Goal: Information Seeking & Learning: Learn about a topic

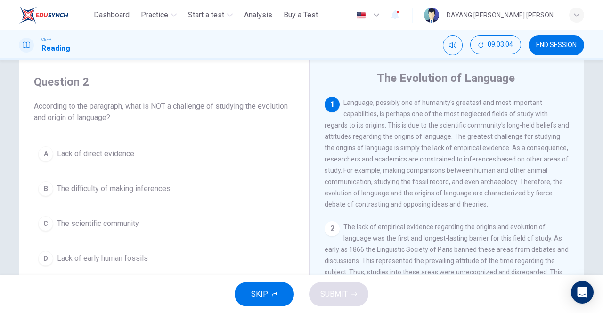
scroll to position [23, 0]
click at [43, 149] on div "A" at bounding box center [45, 154] width 15 height 15
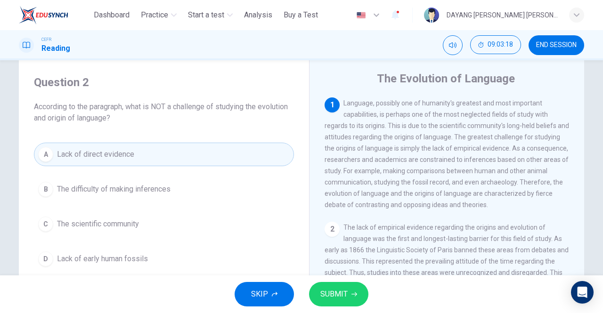
click at [353, 295] on icon "button" at bounding box center [354, 294] width 6 height 6
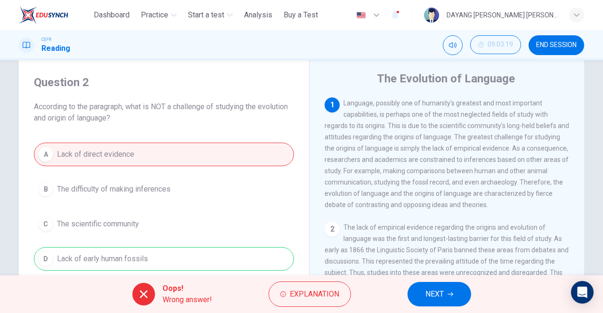
click at [442, 290] on span "NEXT" at bounding box center [434, 294] width 18 height 13
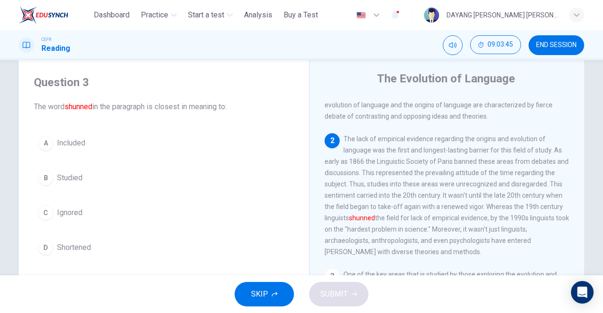
scroll to position [88, 0]
click at [44, 214] on div "C" at bounding box center [45, 212] width 15 height 15
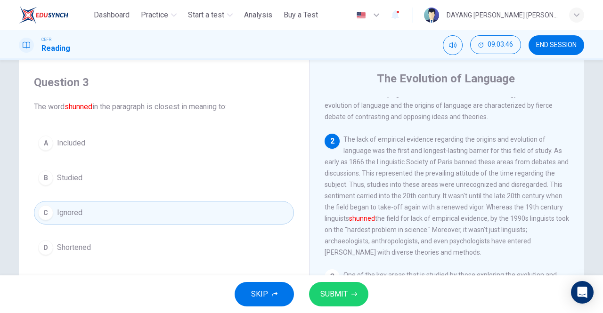
click at [363, 298] on button "SUBMIT" at bounding box center [338, 294] width 59 height 24
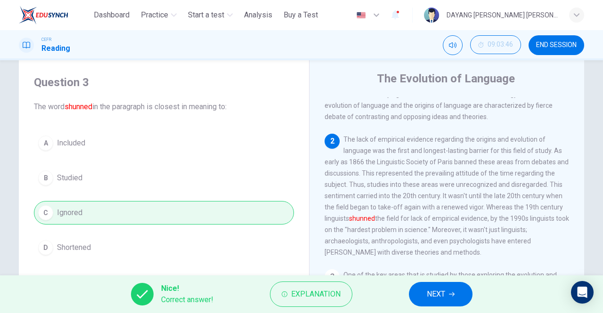
click at [443, 291] on span "NEXT" at bounding box center [436, 294] width 18 height 13
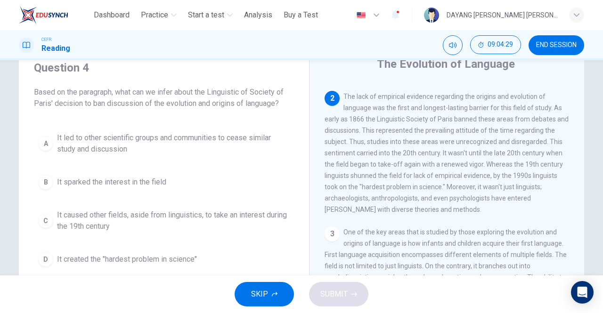
scroll to position [43, 0]
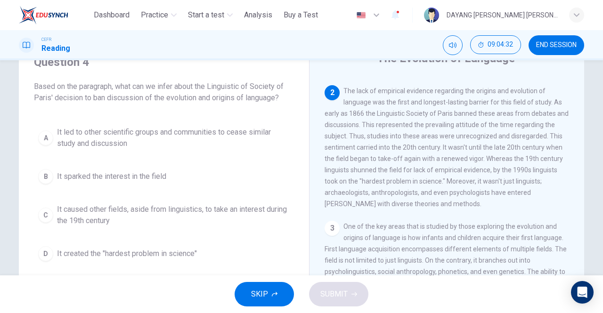
click at [48, 210] on div "C" at bounding box center [45, 215] width 15 height 15
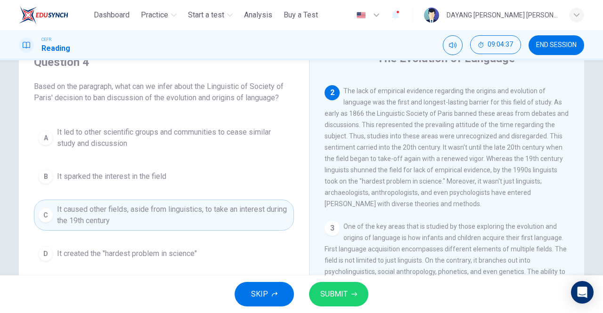
click at [340, 293] on span "SUBMIT" at bounding box center [333, 294] width 27 height 13
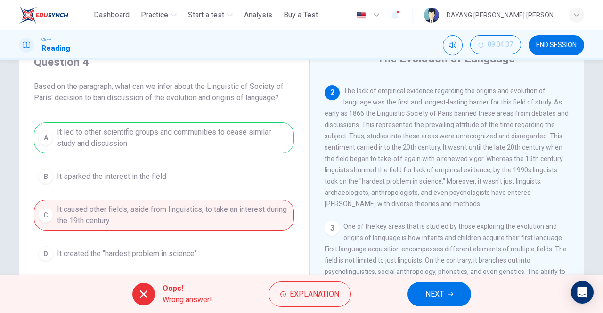
click at [451, 305] on button "NEXT" at bounding box center [439, 294] width 64 height 24
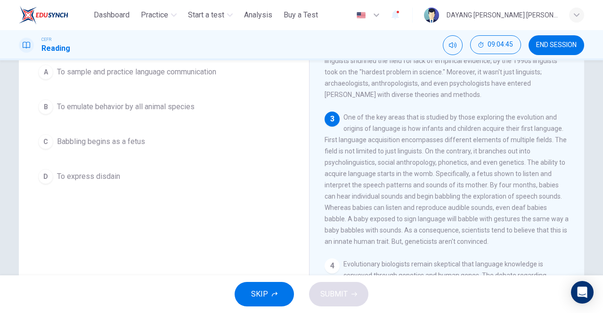
scroll to position [96, 0]
click at [68, 171] on span "To express disdain" at bounding box center [88, 174] width 63 height 11
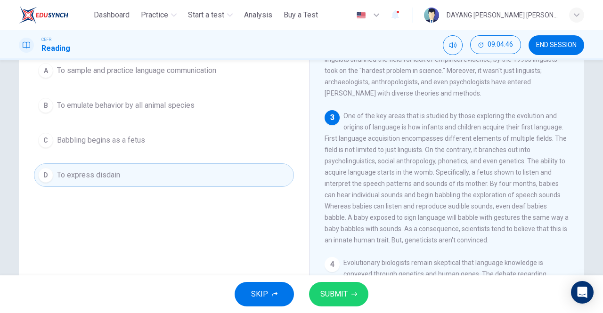
click at [332, 297] on span "SUBMIT" at bounding box center [333, 294] width 27 height 13
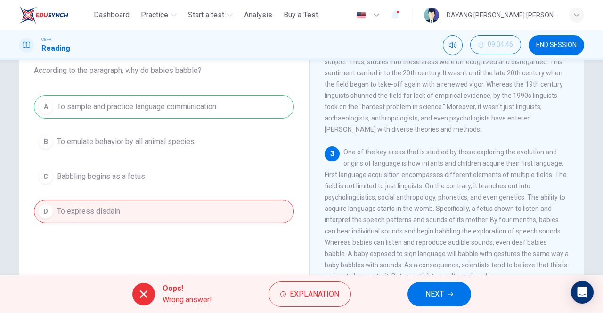
scroll to position [51, 0]
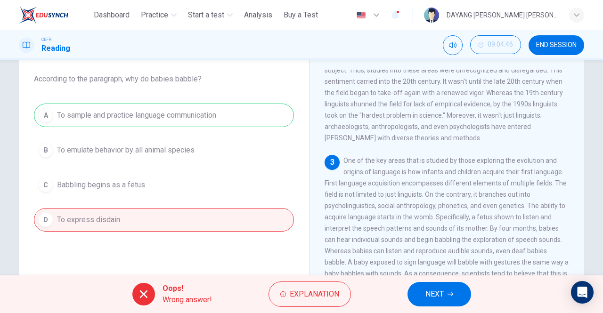
click at [425, 292] on span "NEXT" at bounding box center [434, 294] width 18 height 13
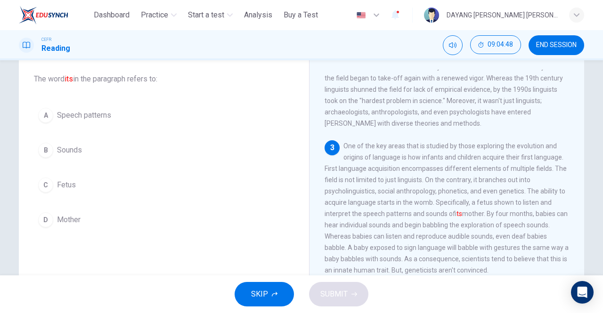
scroll to position [189, 0]
click at [52, 185] on div "C" at bounding box center [45, 184] width 15 height 15
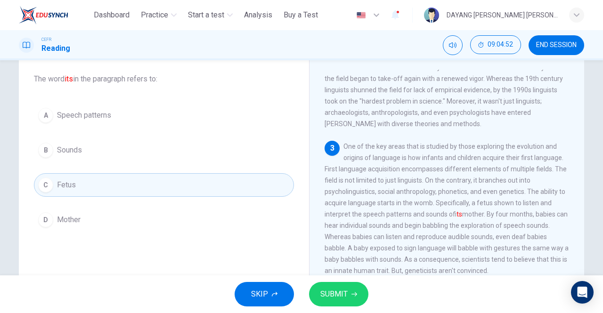
click at [346, 299] on span "SUBMIT" at bounding box center [333, 294] width 27 height 13
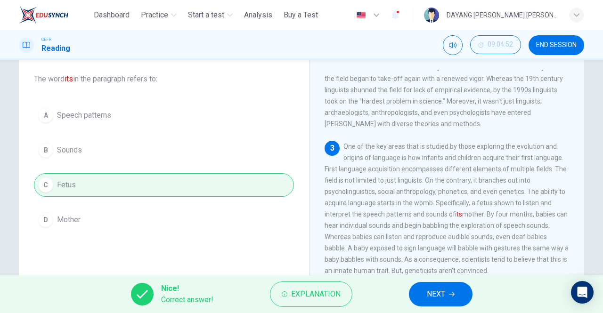
click at [434, 298] on span "NEXT" at bounding box center [436, 294] width 18 height 13
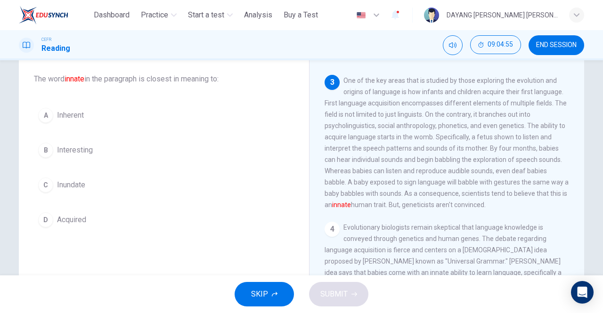
scroll to position [256, 0]
click at [40, 120] on div "A" at bounding box center [45, 115] width 15 height 15
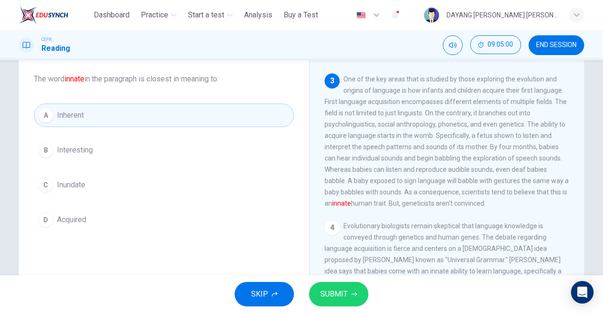
click at [328, 288] on span "SUBMIT" at bounding box center [333, 294] width 27 height 13
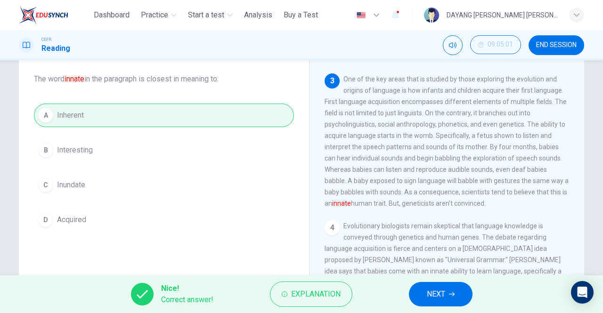
click at [427, 300] on span "NEXT" at bounding box center [436, 294] width 18 height 13
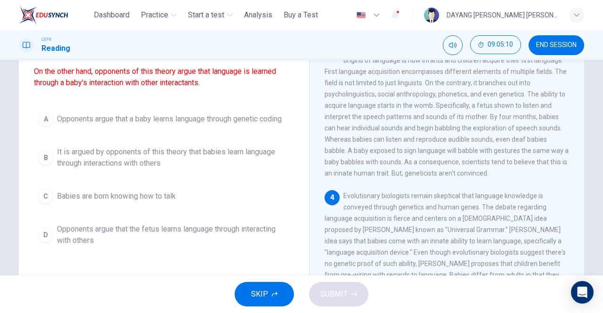
scroll to position [81, 0]
click at [50, 165] on div "B" at bounding box center [45, 157] width 15 height 15
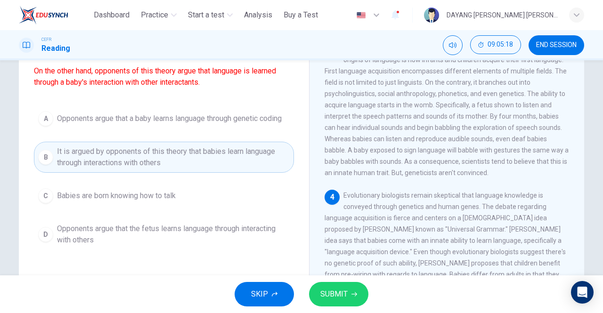
click at [338, 296] on span "SUBMIT" at bounding box center [333, 294] width 27 height 13
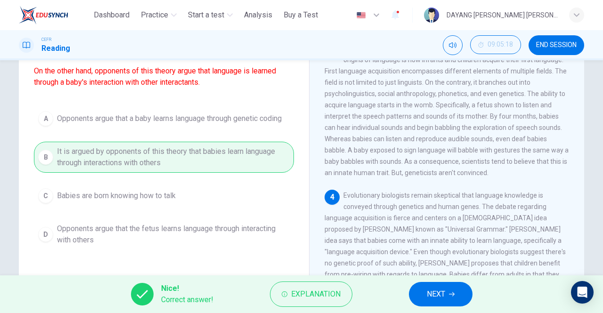
click at [428, 292] on span "NEXT" at bounding box center [436, 294] width 18 height 13
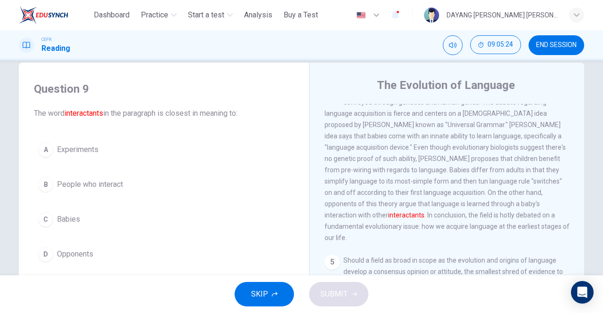
scroll to position [425, 0]
click at [49, 183] on div "B" at bounding box center [45, 184] width 15 height 15
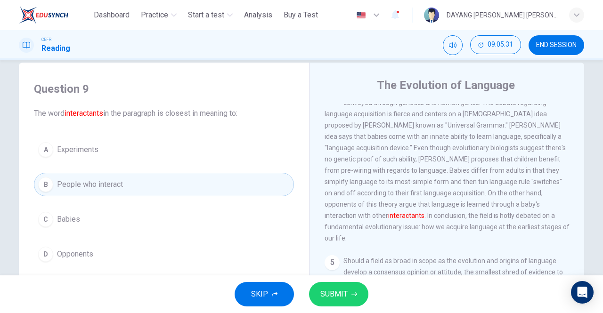
click at [338, 299] on span "SUBMIT" at bounding box center [333, 294] width 27 height 13
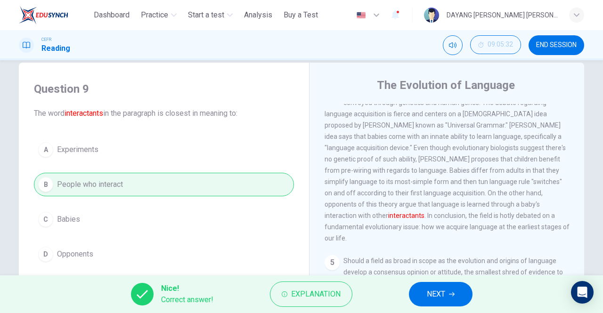
click at [434, 289] on span "NEXT" at bounding box center [436, 294] width 18 height 13
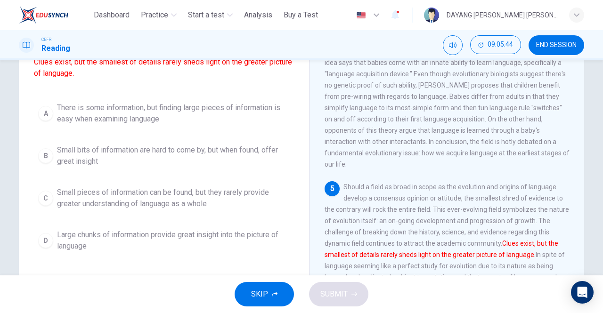
scroll to position [102, 0]
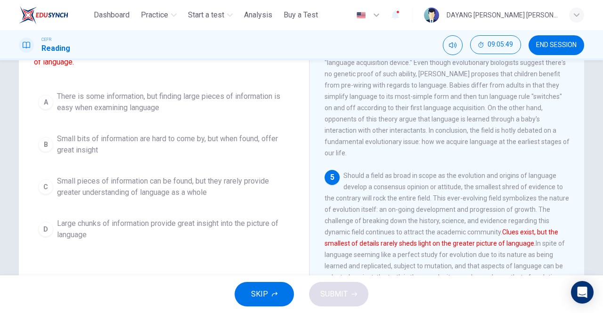
click at [71, 195] on span "Small pieces of information can be found, but they rarely provide greater under…" at bounding box center [173, 187] width 233 height 23
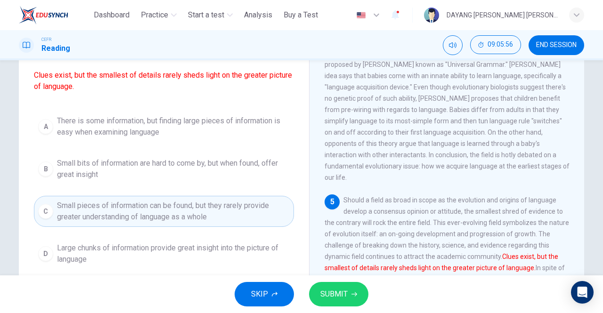
scroll to position [77, 0]
click at [123, 175] on span "Small bits of information are hard to come by, but when found, offer great insi…" at bounding box center [173, 169] width 233 height 23
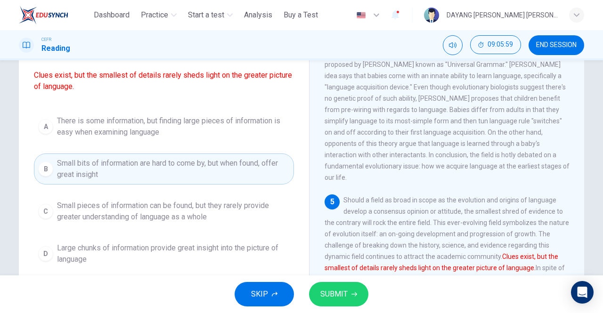
click at [341, 299] on span "SUBMIT" at bounding box center [333, 294] width 27 height 13
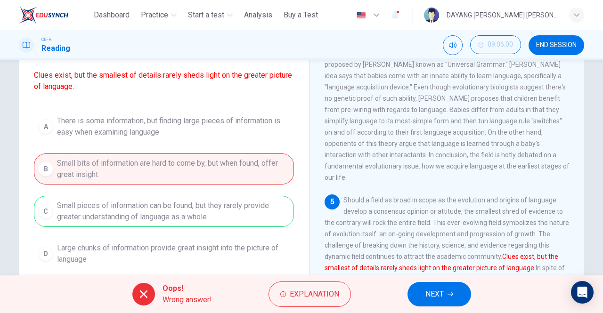
click at [441, 300] on span "NEXT" at bounding box center [434, 294] width 18 height 13
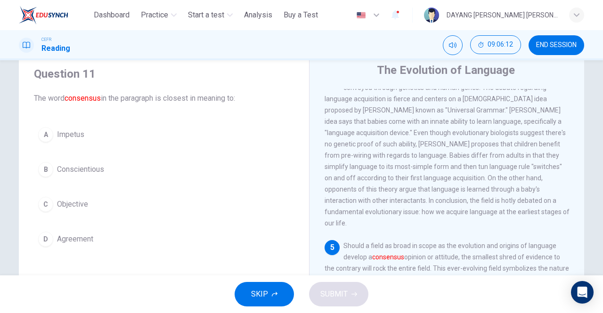
scroll to position [30, 0]
click at [43, 165] on div "B" at bounding box center [45, 170] width 15 height 15
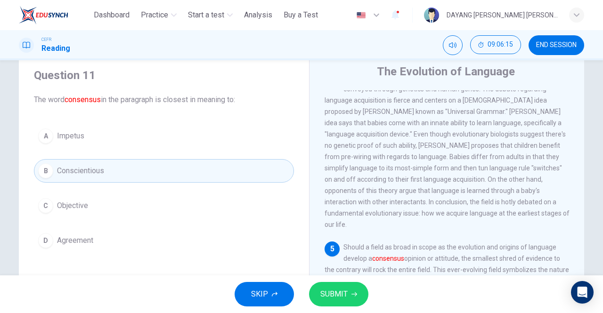
click at [343, 298] on span "SUBMIT" at bounding box center [333, 294] width 27 height 13
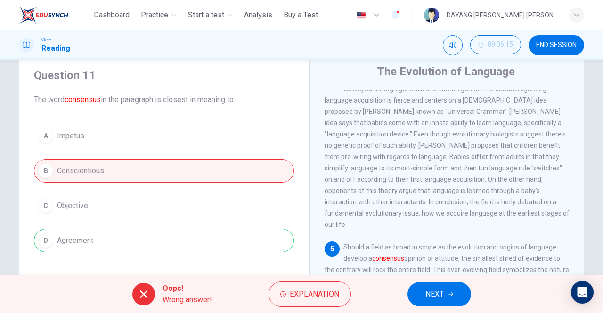
click at [461, 299] on button "NEXT" at bounding box center [439, 294] width 64 height 24
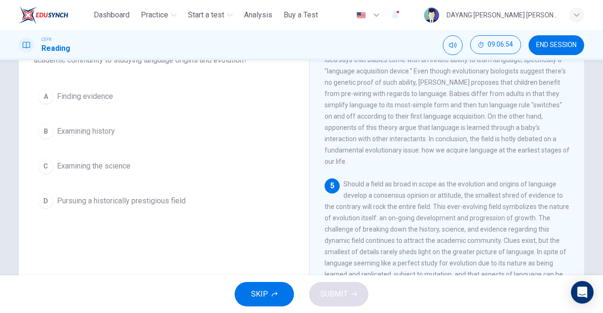
scroll to position [87, 0]
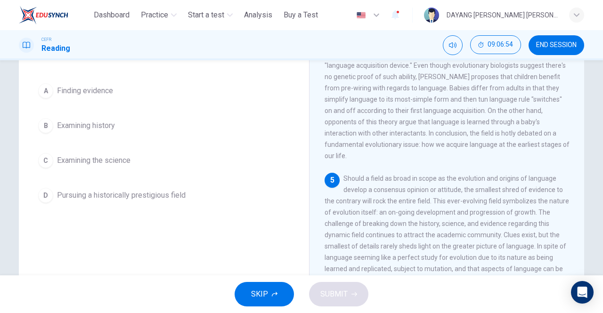
click at [43, 188] on div "D" at bounding box center [45, 195] width 15 height 15
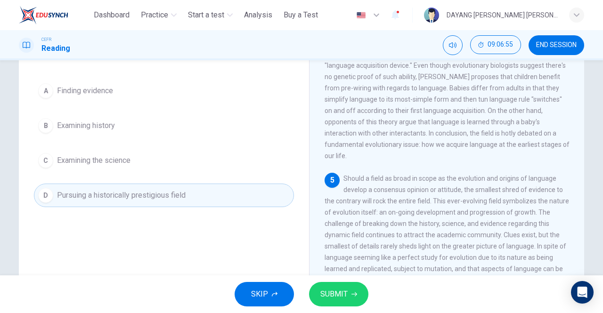
click at [362, 298] on button "SUBMIT" at bounding box center [338, 294] width 59 height 24
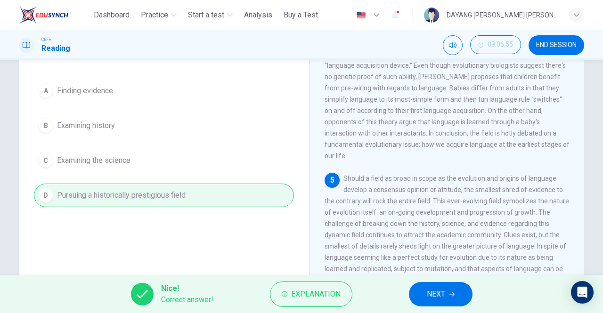
click at [434, 299] on span "NEXT" at bounding box center [436, 294] width 18 height 13
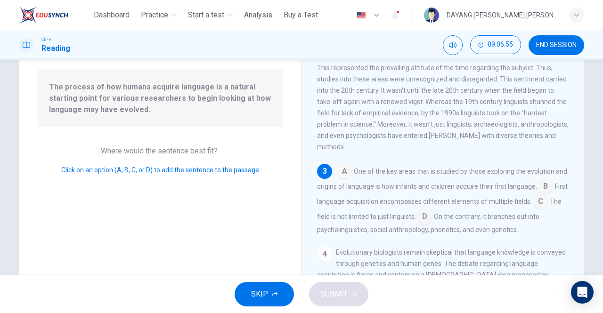
scroll to position [156, 0]
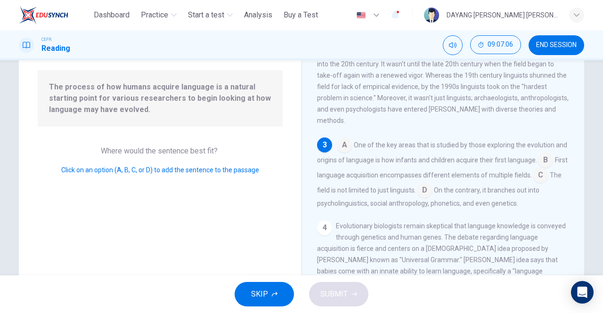
click at [546, 160] on input at bounding box center [545, 160] width 15 height 15
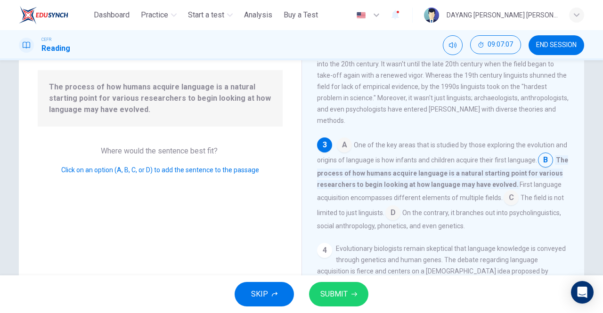
click at [330, 290] on span "SUBMIT" at bounding box center [333, 294] width 27 height 13
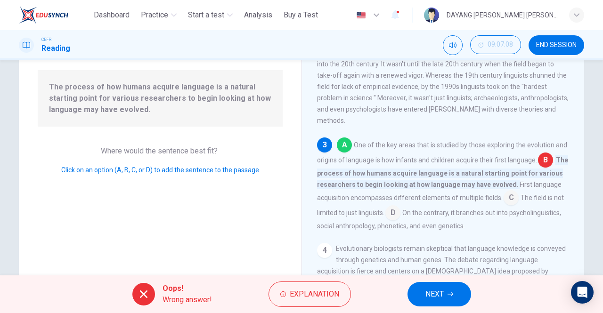
click at [440, 291] on span "NEXT" at bounding box center [434, 294] width 18 height 13
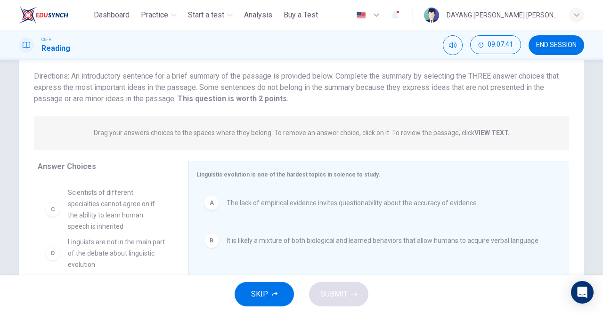
scroll to position [0, 0]
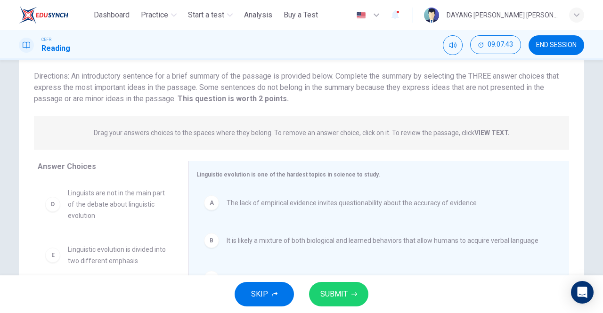
click at [338, 297] on span "SUBMIT" at bounding box center [333, 294] width 27 height 13
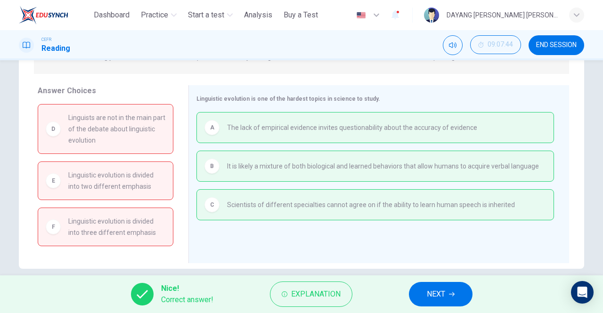
scroll to position [138, 0]
click at [435, 295] on span "NEXT" at bounding box center [436, 294] width 18 height 13
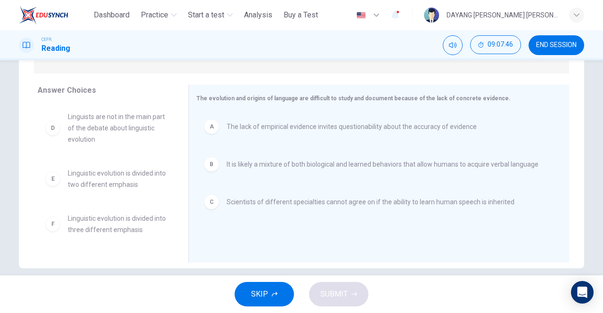
click at [228, 128] on span "The lack of empirical evidence invites questionability about the accuracy of ev…" at bounding box center [351, 126] width 250 height 11
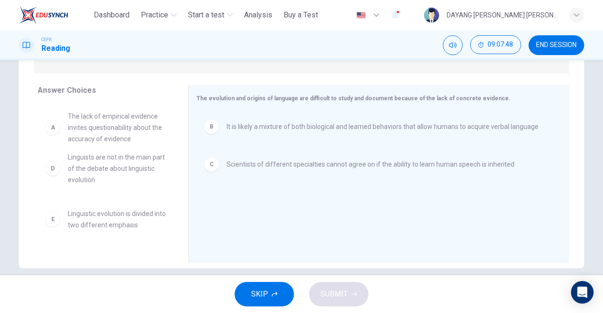
scroll to position [0, 0]
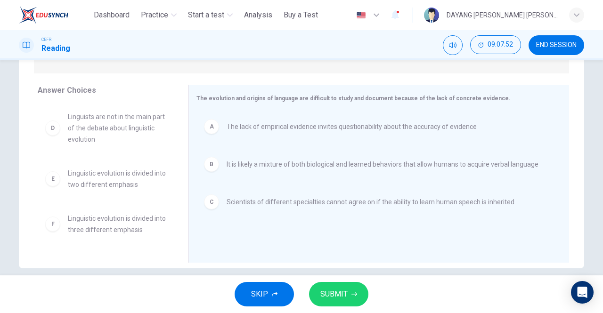
click at [337, 295] on span "SUBMIT" at bounding box center [333, 294] width 27 height 13
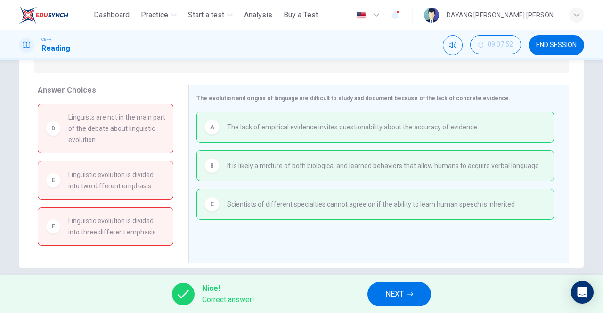
click at [389, 290] on span "NEXT" at bounding box center [394, 294] width 18 height 13
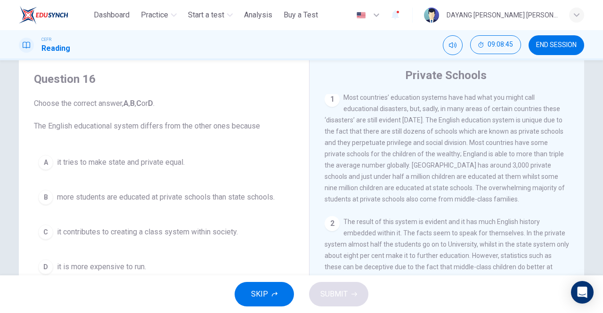
scroll to position [28, 0]
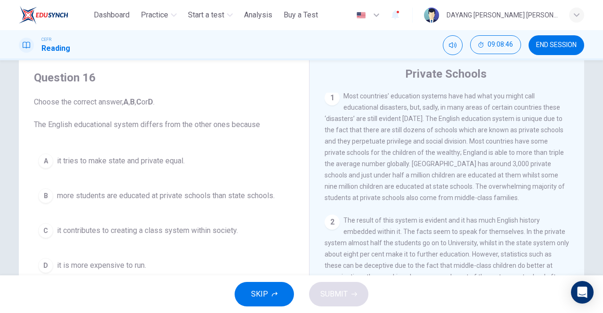
click at [229, 234] on span "it contributes to creating a class system within society." at bounding box center [147, 230] width 181 height 11
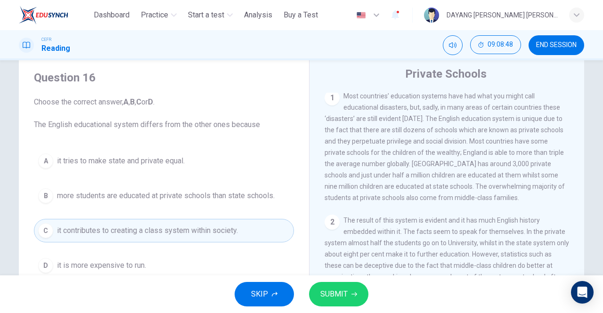
click at [332, 298] on span "SUBMIT" at bounding box center [333, 294] width 27 height 13
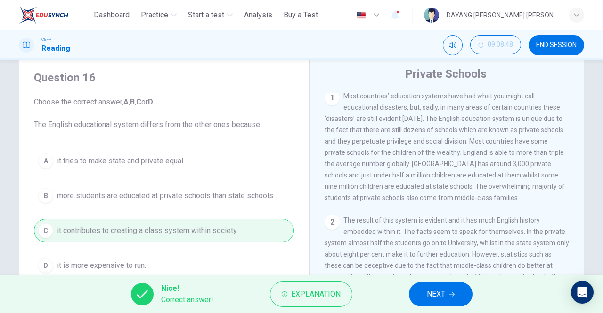
click at [451, 294] on icon "button" at bounding box center [452, 294] width 6 height 6
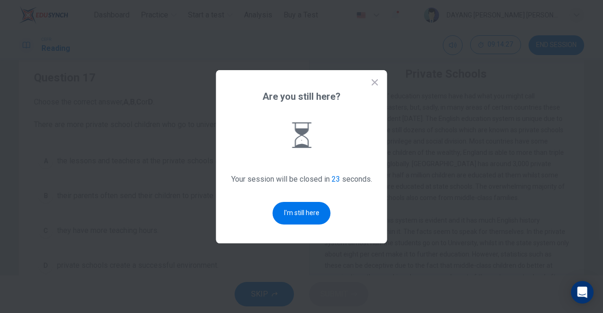
click at [298, 225] on button "I'm still here" at bounding box center [302, 213] width 58 height 23
click at [300, 225] on button "I'm still here" at bounding box center [302, 213] width 58 height 23
click at [319, 225] on button "I'm still here" at bounding box center [302, 213] width 58 height 23
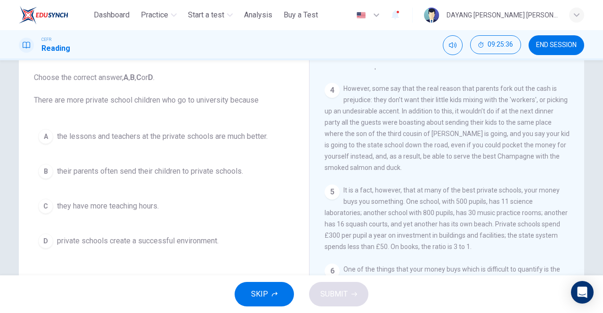
scroll to position [591, 0]
click at [237, 131] on span "the lessons and teachers at the private schools are much better." at bounding box center [162, 136] width 210 height 11
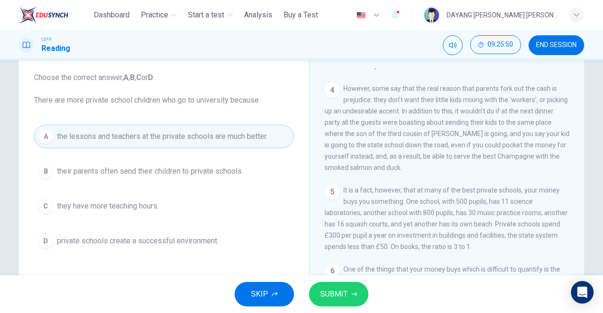
click at [345, 298] on span "SUBMIT" at bounding box center [333, 294] width 27 height 13
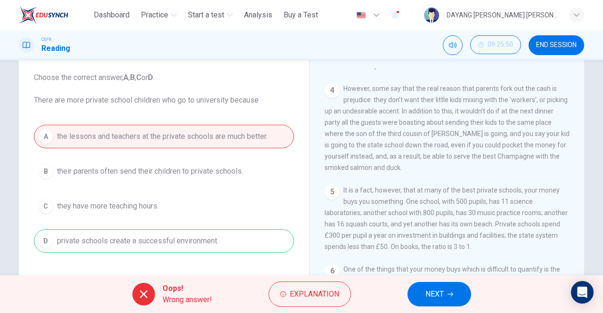
click at [442, 290] on span "NEXT" at bounding box center [434, 294] width 18 height 13
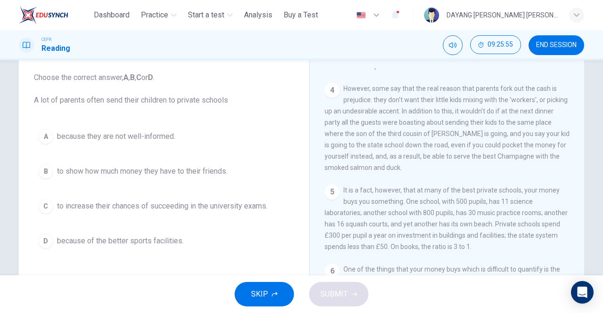
click at [237, 201] on span "to increase their chances of succeeding in the university exams." at bounding box center [162, 206] width 210 height 11
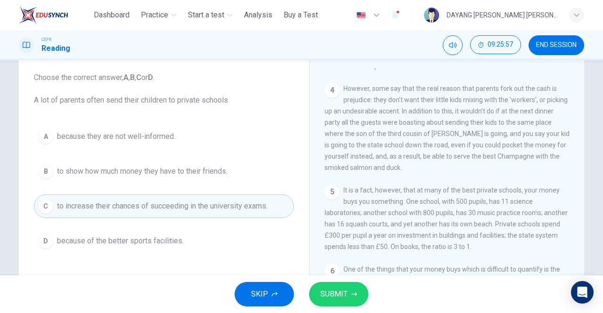
click at [340, 292] on span "SUBMIT" at bounding box center [333, 294] width 27 height 13
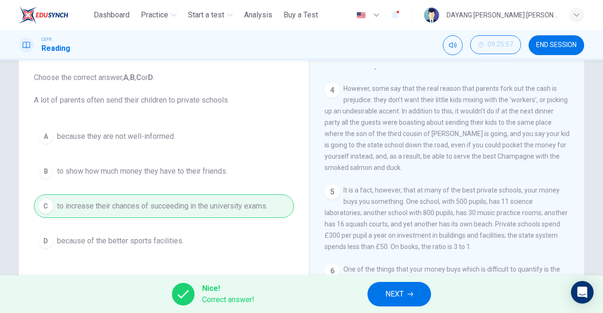
click at [399, 295] on span "NEXT" at bounding box center [394, 294] width 18 height 13
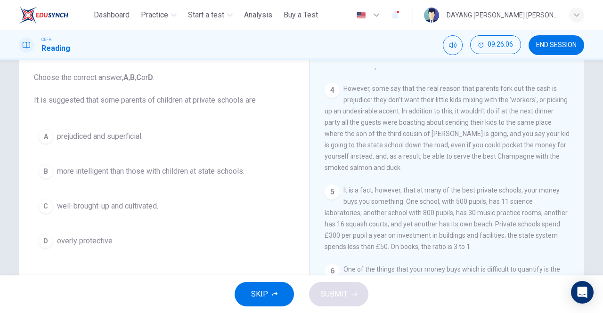
click at [121, 132] on span "prejudiced and superficial." at bounding box center [100, 136] width 86 height 11
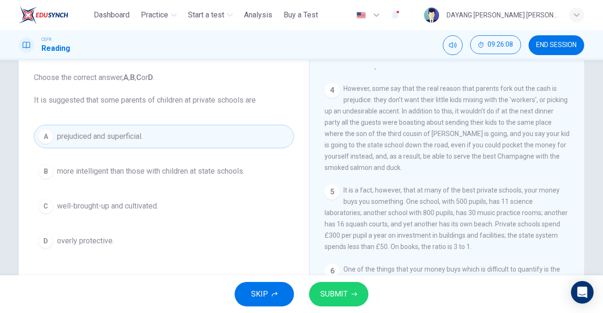
click at [341, 296] on span "SUBMIT" at bounding box center [333, 294] width 27 height 13
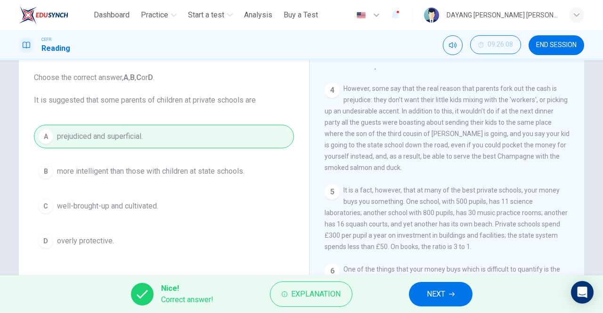
click at [433, 297] on span "NEXT" at bounding box center [436, 294] width 18 height 13
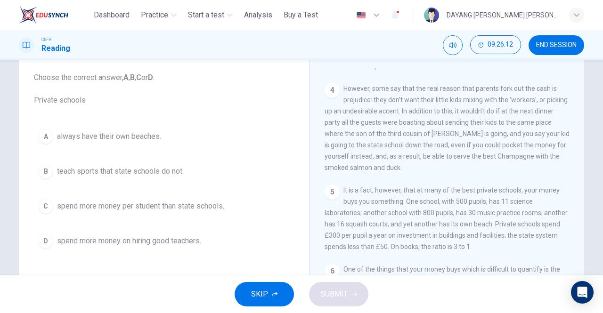
click at [201, 201] on span "spend more money per student than state schools." at bounding box center [140, 206] width 167 height 11
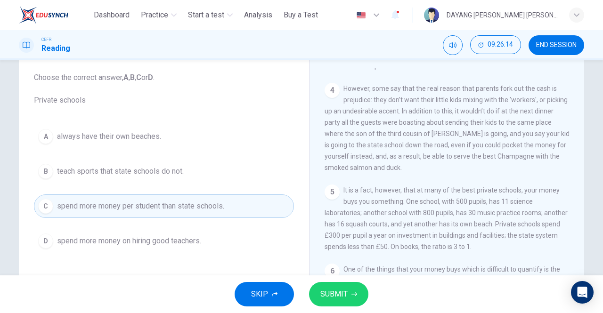
click at [346, 293] on span "SUBMIT" at bounding box center [333, 294] width 27 height 13
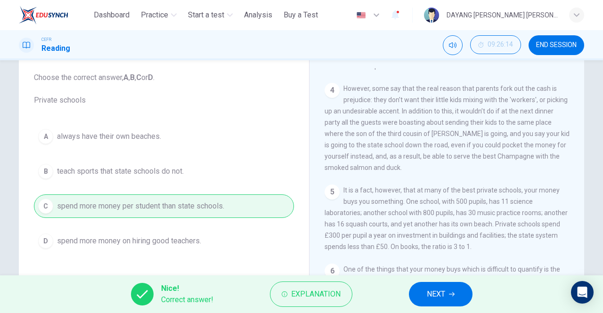
click at [440, 296] on span "NEXT" at bounding box center [436, 294] width 18 height 13
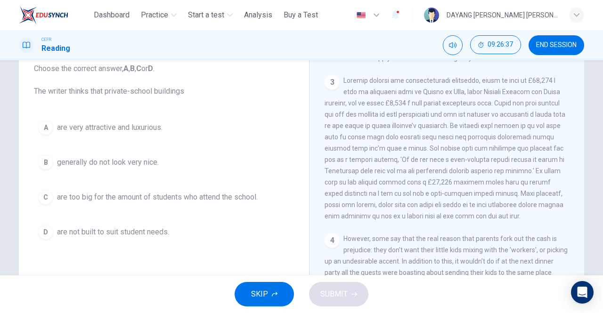
scroll to position [61, 0]
click at [140, 167] on span "generally do not look very nice." at bounding box center [108, 162] width 102 height 11
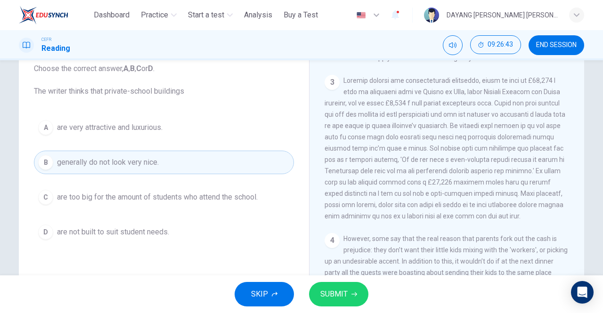
click at [337, 298] on span "SUBMIT" at bounding box center [333, 294] width 27 height 13
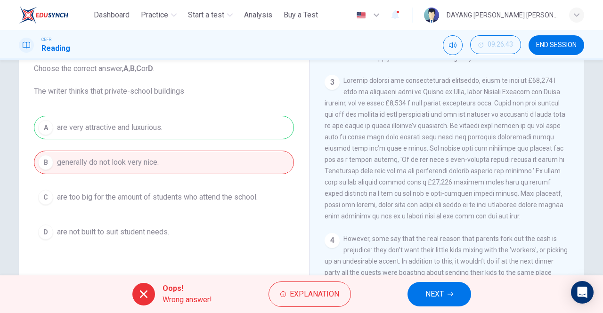
click at [428, 289] on span "NEXT" at bounding box center [434, 294] width 18 height 13
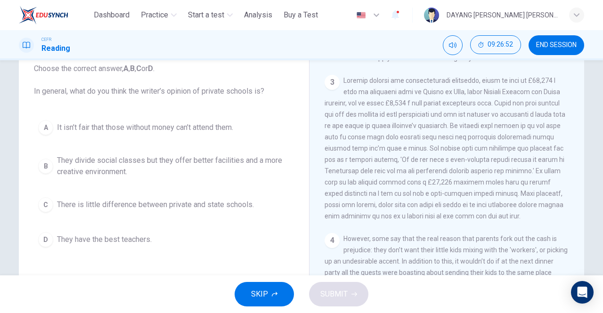
click at [255, 160] on span "They divide social classes but they offer better facilities and a more creative…" at bounding box center [173, 166] width 233 height 23
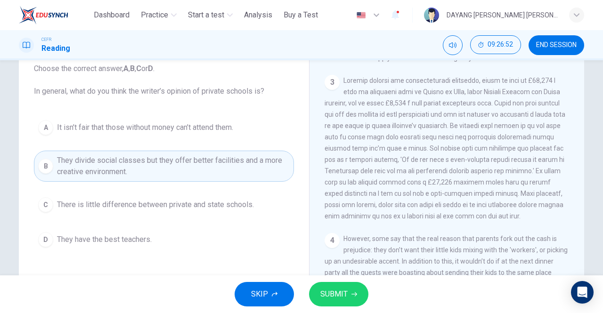
click at [352, 294] on icon "button" at bounding box center [354, 294] width 6 height 4
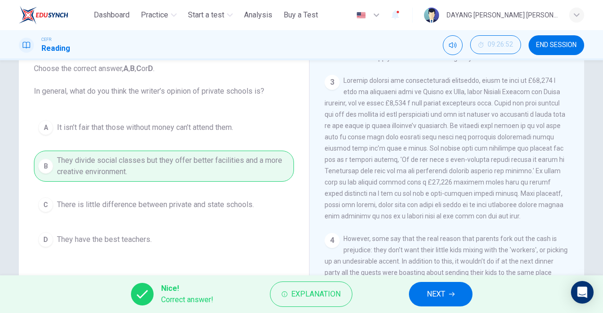
click at [444, 298] on span "NEXT" at bounding box center [436, 294] width 18 height 13
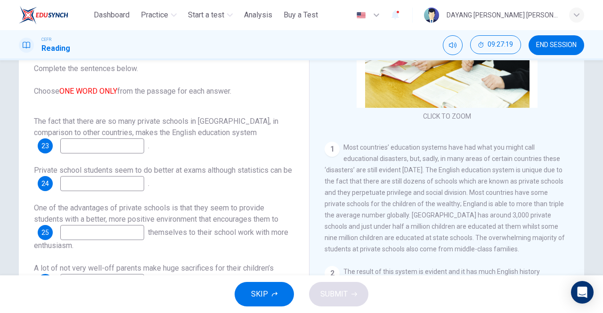
scroll to position [118, 0]
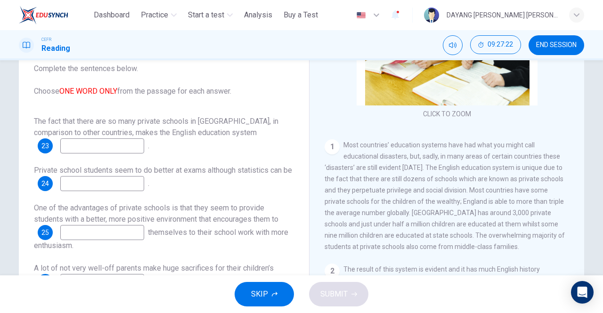
click at [123, 149] on input at bounding box center [102, 145] width 84 height 15
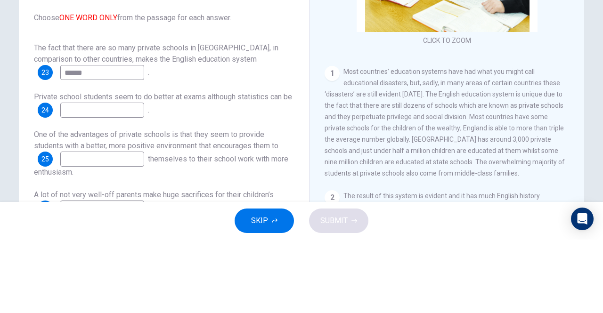
type input "******"
click at [47, 173] on span "Private school students seem to do better at exams although statistics can be" at bounding box center [163, 170] width 258 height 9
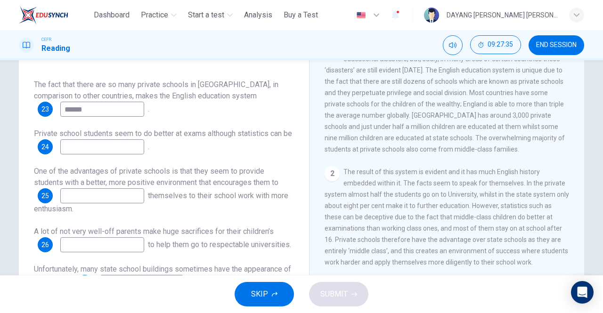
scroll to position [179, 0]
click at [96, 149] on input at bounding box center [102, 146] width 84 height 15
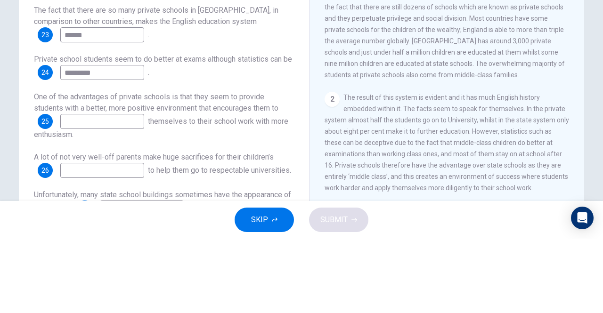
scroll to position [11, 0]
type input "*********"
click at [19, 149] on div "Questions 23 - 27 Complete the sentences below. Choose ONE WORD ONLY from the p…" at bounding box center [301, 144] width 565 height 327
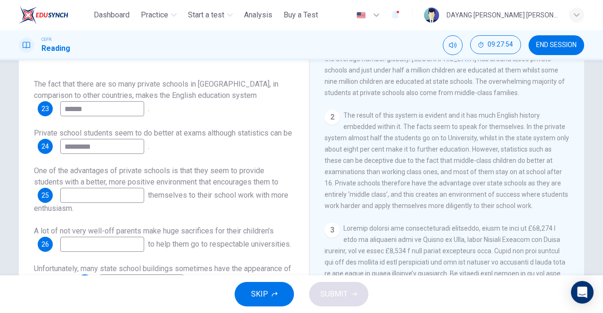
scroll to position [255, 0]
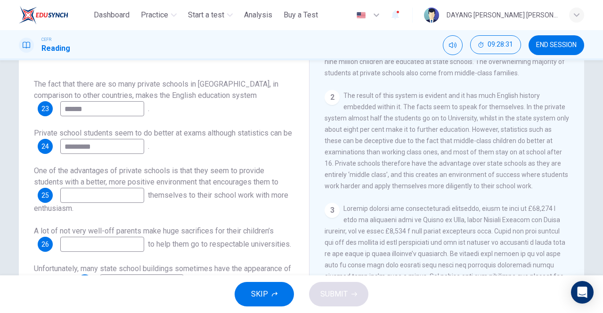
click at [86, 188] on input at bounding box center [102, 195] width 84 height 15
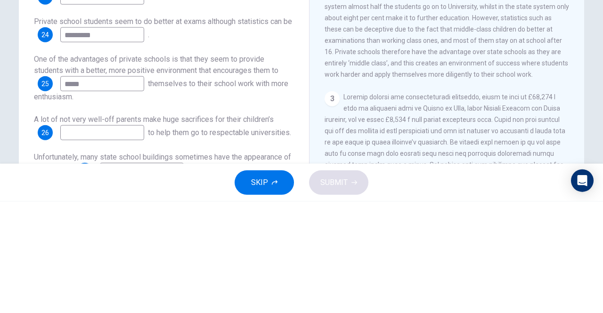
type input "*****"
click at [10, 186] on div "Questions 23 - 27 Complete the sentences below. Choose ONE WORD ONLY from the p…" at bounding box center [301, 144] width 595 height 327
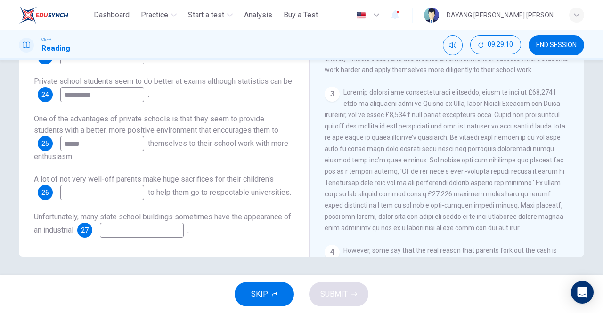
scroll to position [306, 0]
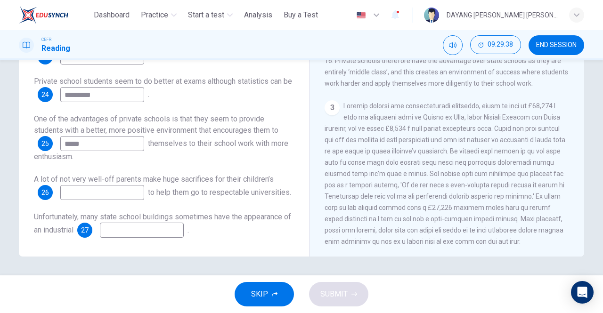
click at [83, 185] on input at bounding box center [102, 192] width 84 height 15
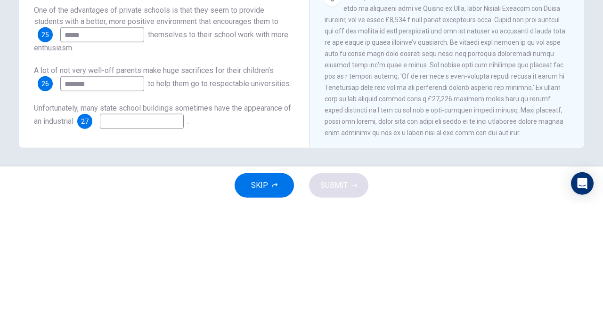
type input "*******"
click at [19, 175] on div "Questions 23 - 27 Complete the sentences below. Choose ONE WORD ONLY from the p…" at bounding box center [301, 92] width 565 height 327
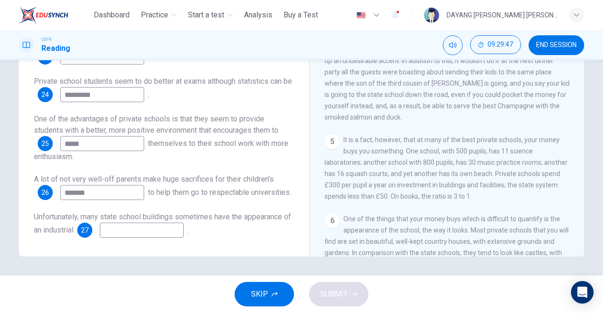
scroll to position [612, 0]
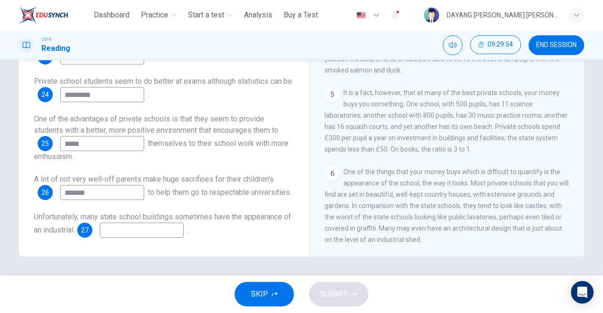
click at [147, 227] on input at bounding box center [142, 230] width 84 height 15
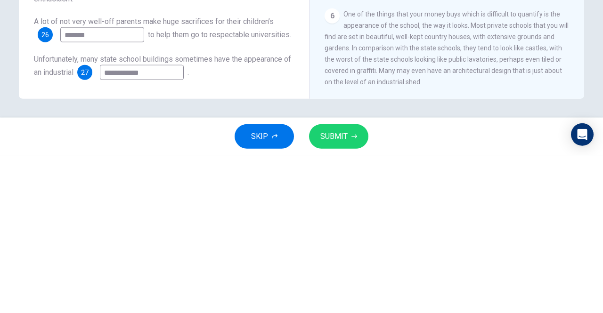
type input "**********"
click at [59, 251] on div "**********" at bounding box center [163, 98] width 275 height 318
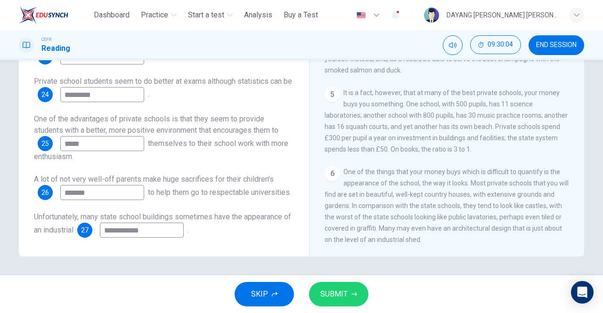
click at [344, 291] on span "SUBMIT" at bounding box center [333, 294] width 27 height 13
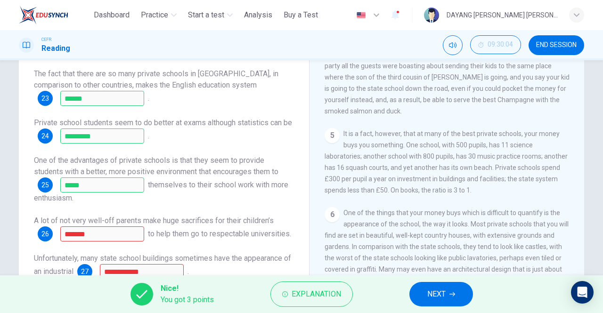
scroll to position [150, 0]
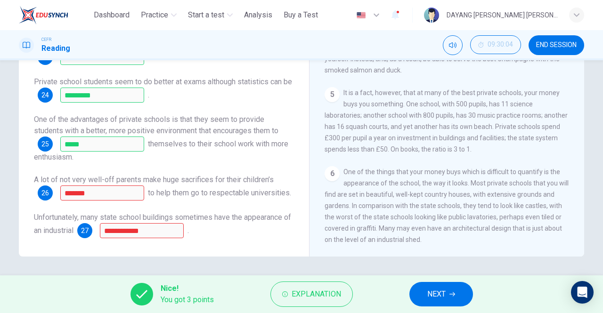
click at [285, 296] on icon "button" at bounding box center [285, 294] width 6 height 6
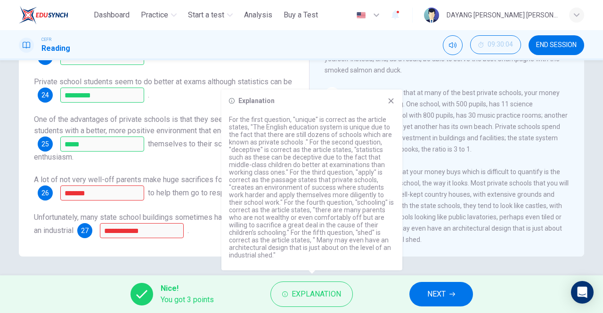
click at [427, 292] on span "NEXT" at bounding box center [436, 294] width 18 height 13
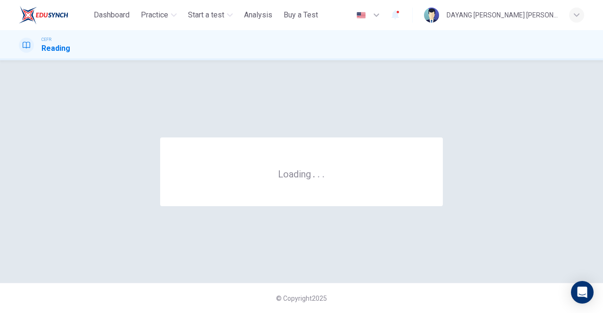
scroll to position [0, 0]
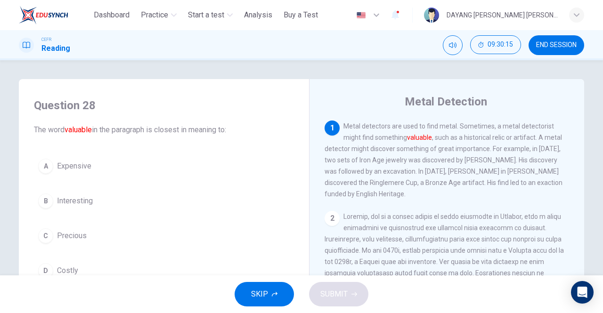
click at [75, 164] on span "Expensive" at bounding box center [74, 166] width 34 height 11
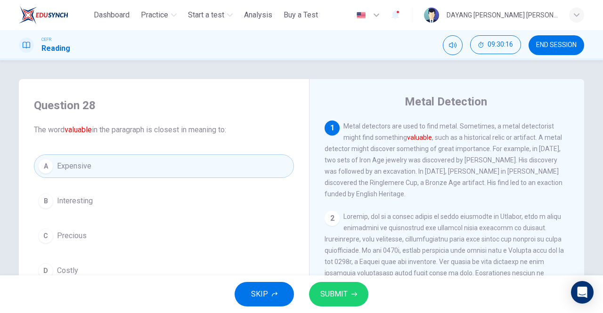
click at [346, 298] on span "SUBMIT" at bounding box center [333, 294] width 27 height 13
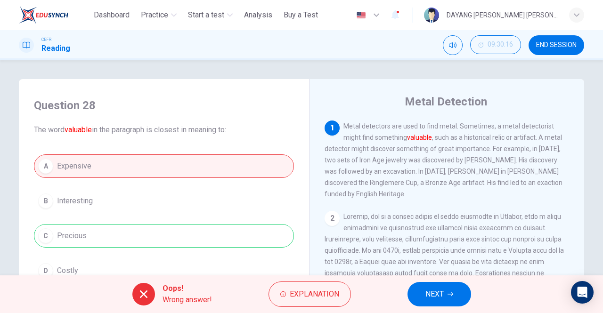
click at [464, 288] on button "NEXT" at bounding box center [439, 294] width 64 height 24
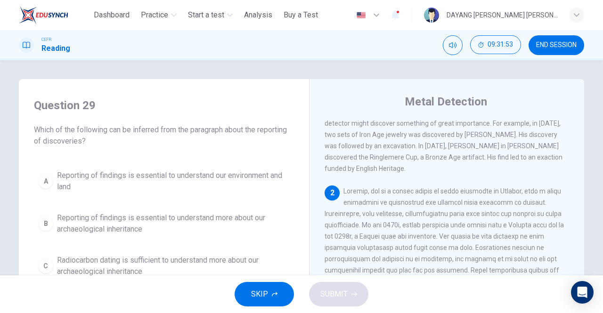
scroll to position [32, 0]
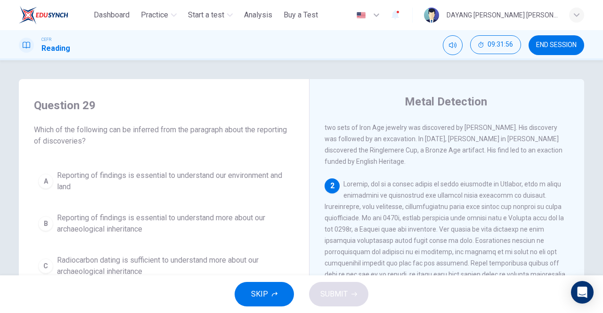
click at [596, 86] on div "Question 29 Which of the following can be inferred from the paragraph about the…" at bounding box center [301, 242] width 595 height 327
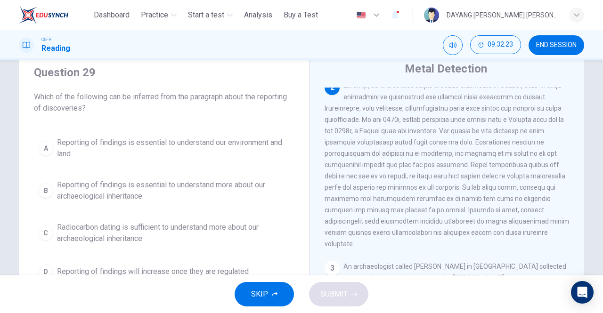
scroll to position [28, 0]
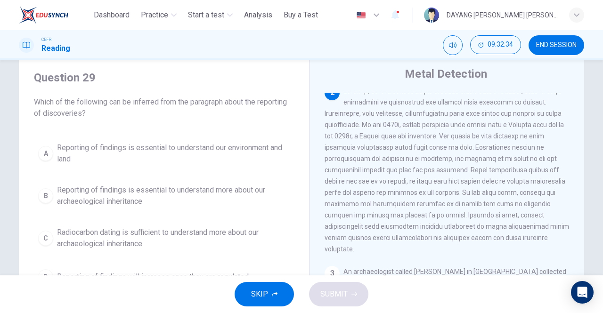
click at [51, 197] on div "B" at bounding box center [45, 195] width 15 height 15
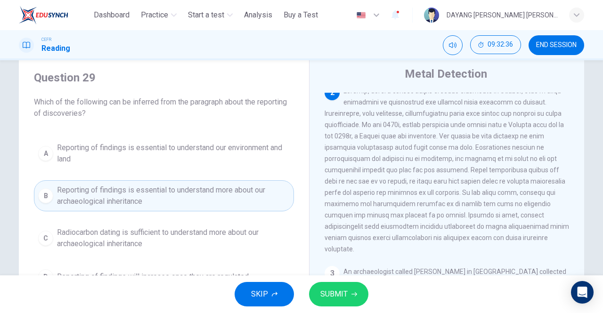
click at [346, 293] on span "SUBMIT" at bounding box center [333, 294] width 27 height 13
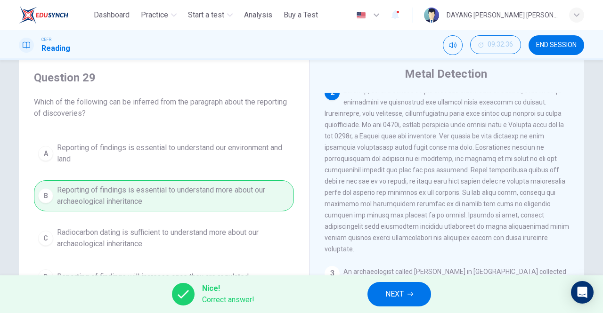
click at [424, 289] on button "NEXT" at bounding box center [399, 294] width 64 height 24
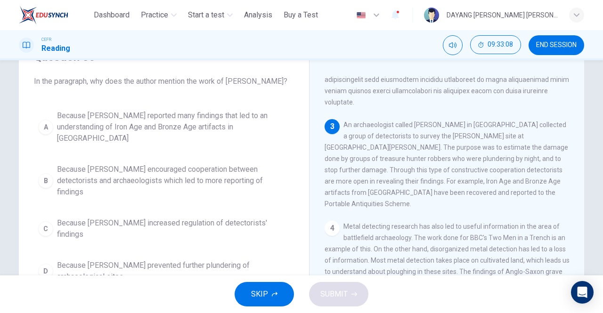
scroll to position [48, 0]
click at [47, 174] on div "B" at bounding box center [45, 181] width 15 height 15
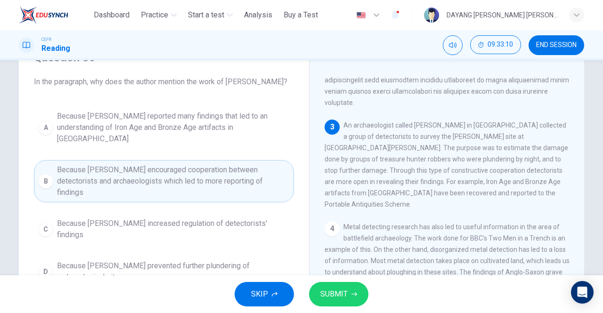
click at [335, 298] on span "SUBMIT" at bounding box center [333, 294] width 27 height 13
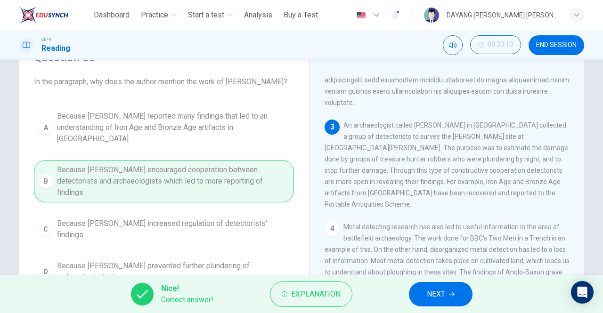
click at [451, 295] on icon "button" at bounding box center [452, 294] width 6 height 6
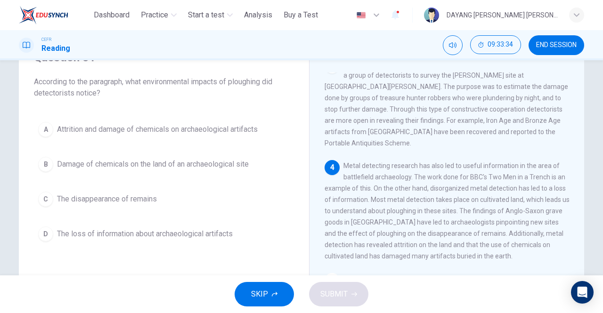
scroll to position [285, 0]
click at [40, 226] on button "D The loss of information about archaeological artifacts" at bounding box center [164, 234] width 260 height 24
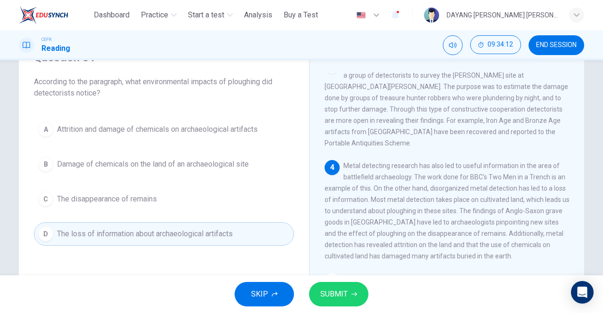
click at [338, 298] on span "SUBMIT" at bounding box center [333, 294] width 27 height 13
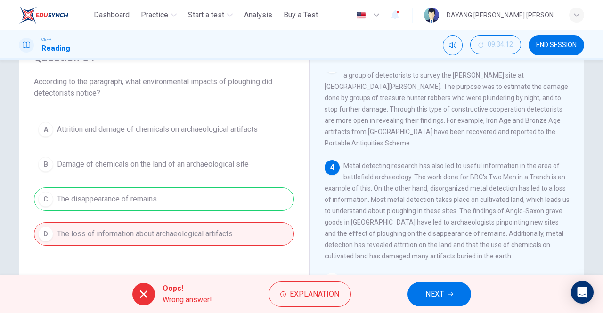
click at [390, 301] on div "Oops! Wrong answer! Explanation NEXT" at bounding box center [301, 294] width 603 height 38
click at [418, 300] on button "NEXT" at bounding box center [439, 294] width 64 height 24
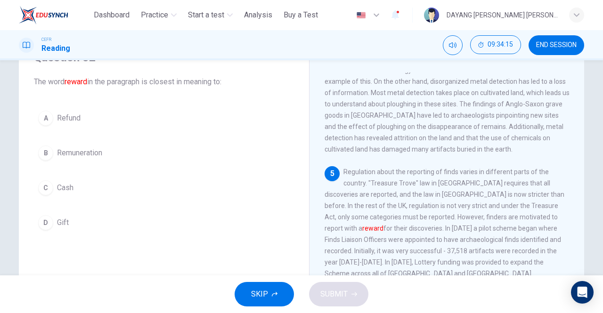
scroll to position [394, 0]
click at [41, 214] on button "D Gift" at bounding box center [164, 223] width 260 height 24
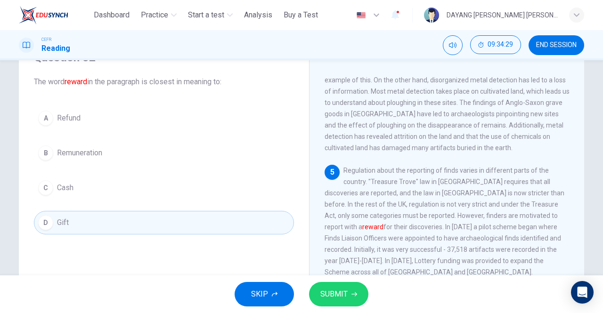
click at [337, 292] on span "SUBMIT" at bounding box center [333, 294] width 27 height 13
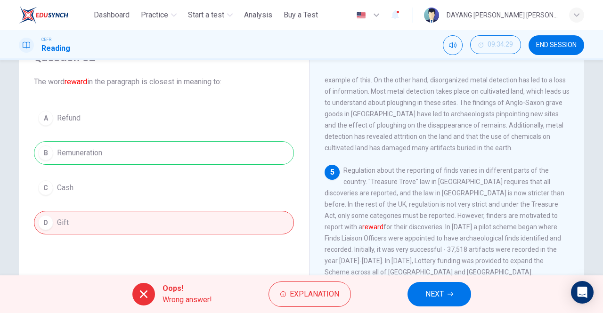
click at [433, 297] on span "NEXT" at bounding box center [434, 294] width 18 height 13
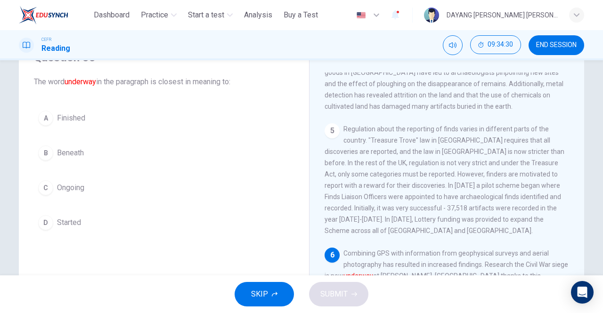
scroll to position [437, 0]
click at [40, 146] on button "B Beneath" at bounding box center [164, 153] width 260 height 24
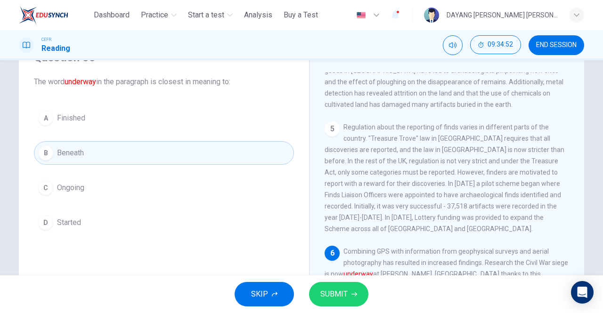
click at [355, 294] on icon "button" at bounding box center [354, 294] width 6 height 4
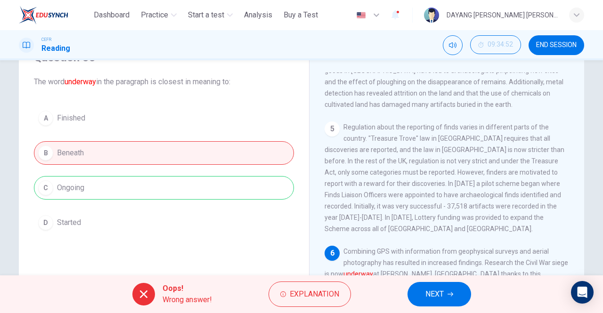
click at [436, 296] on span "NEXT" at bounding box center [434, 294] width 18 height 13
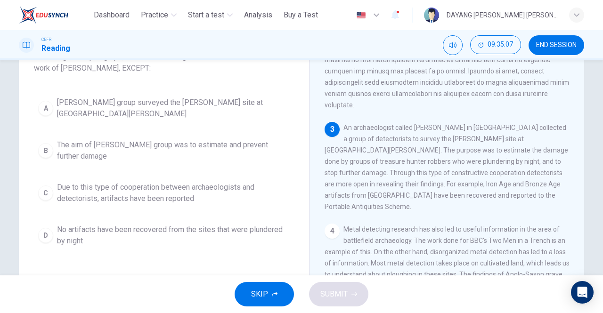
scroll to position [58, 0]
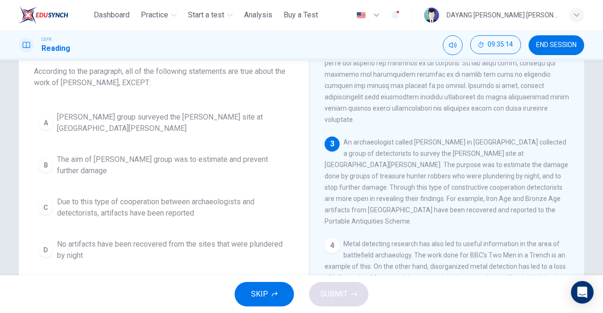
click at [48, 204] on div "C" at bounding box center [45, 207] width 15 height 15
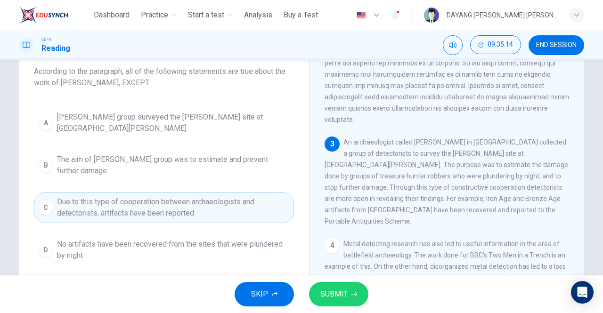
click at [340, 298] on span "SUBMIT" at bounding box center [333, 294] width 27 height 13
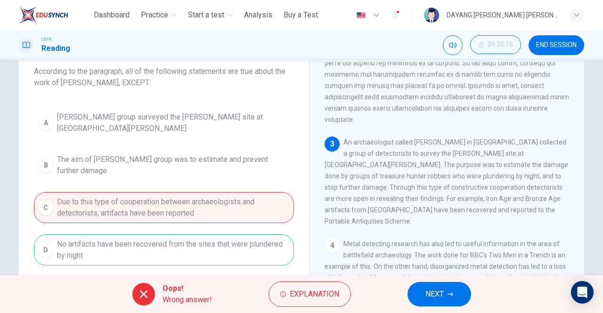
click at [441, 298] on span "NEXT" at bounding box center [434, 294] width 18 height 13
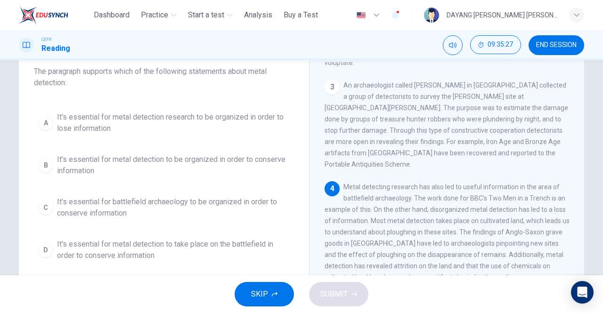
scroll to position [254, 0]
click at [50, 157] on button "B It's essential for metal detection to be organized in order to conserve infor…" at bounding box center [164, 165] width 260 height 31
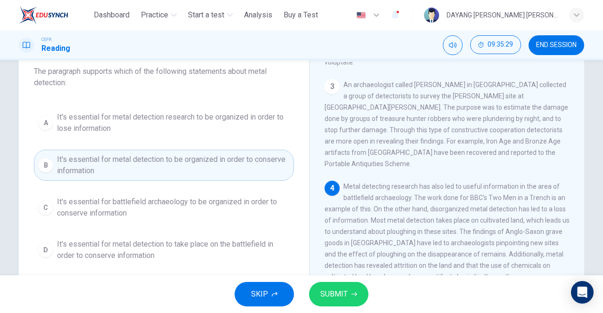
click at [361, 304] on button "SUBMIT" at bounding box center [338, 294] width 59 height 24
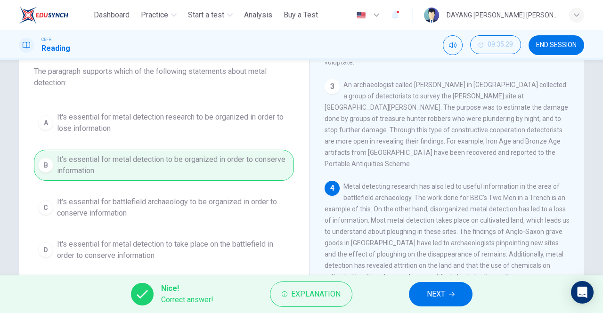
click at [451, 293] on icon "button" at bounding box center [452, 294] width 6 height 6
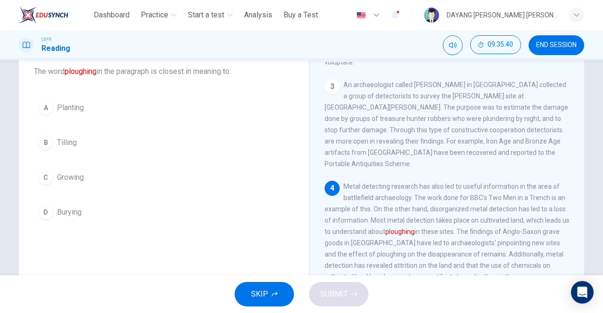
click at [40, 210] on div "D" at bounding box center [45, 212] width 15 height 15
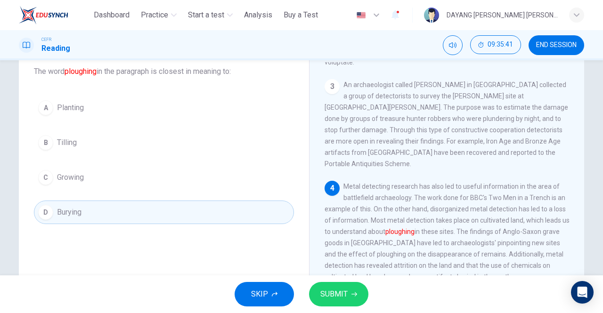
click at [322, 298] on span "SUBMIT" at bounding box center [333, 294] width 27 height 13
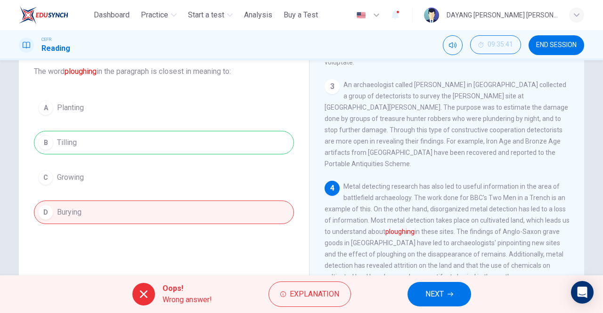
click at [448, 305] on button "NEXT" at bounding box center [439, 294] width 64 height 24
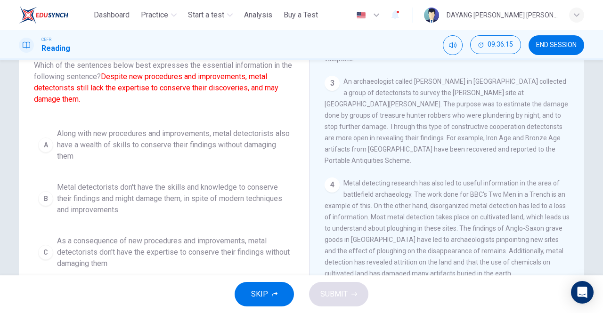
scroll to position [66, 0]
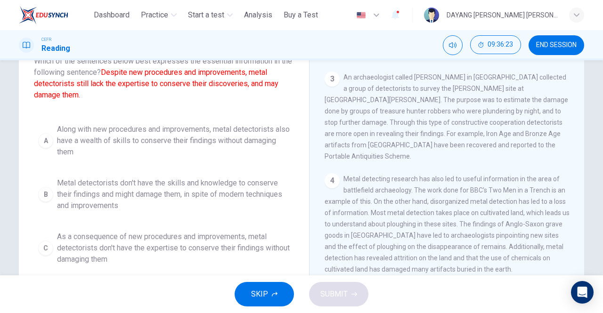
click at [205, 200] on span "Metal detectorists don't have the skills and knowledge to conserve their findin…" at bounding box center [173, 194] width 233 height 34
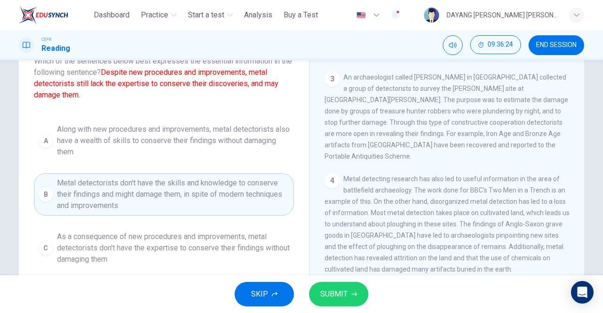
click at [345, 304] on button "SUBMIT" at bounding box center [338, 294] width 59 height 24
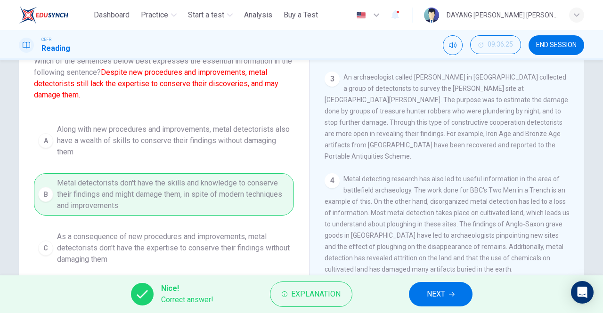
click at [452, 295] on icon "button" at bounding box center [452, 294] width 6 height 6
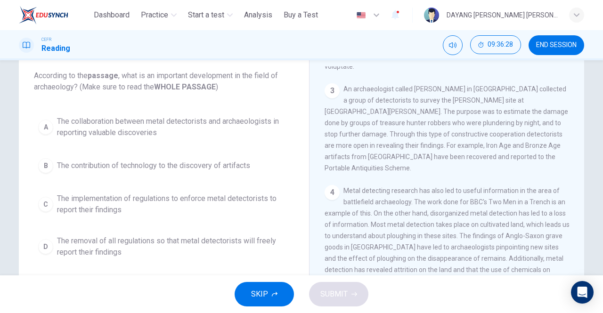
scroll to position [56, 0]
click at [45, 125] on div "A" at bounding box center [45, 125] width 15 height 15
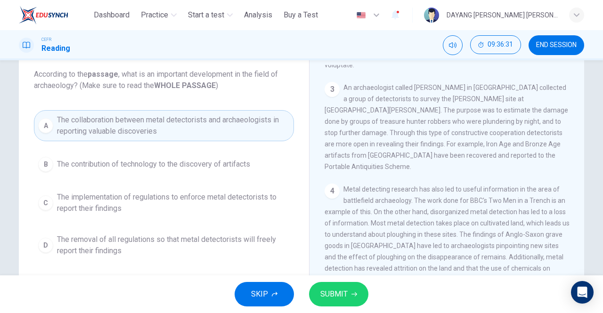
click at [343, 291] on span "SUBMIT" at bounding box center [333, 294] width 27 height 13
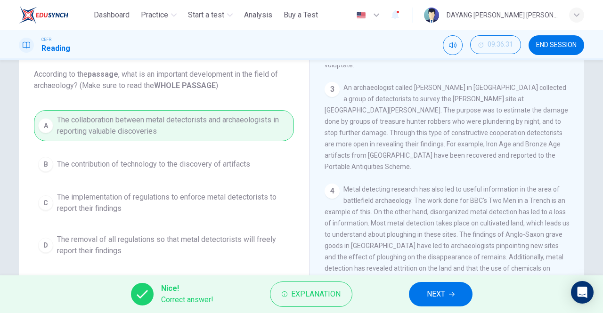
click at [427, 288] on span "NEXT" at bounding box center [436, 294] width 18 height 13
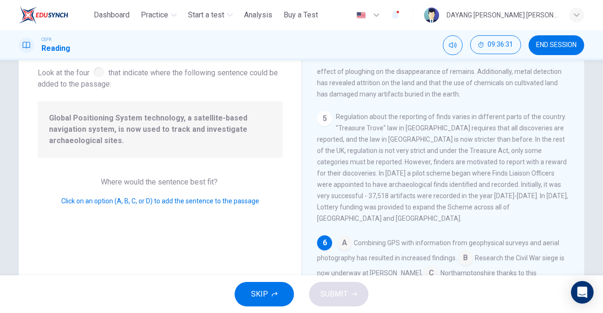
scroll to position [465, 0]
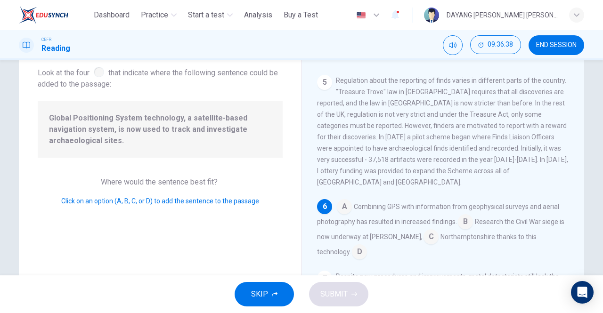
click at [344, 200] on input at bounding box center [344, 207] width 15 height 15
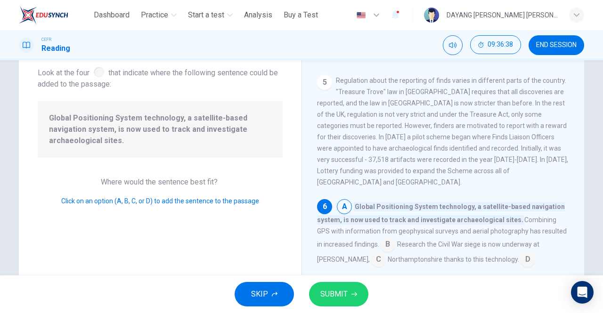
click at [342, 292] on span "SUBMIT" at bounding box center [333, 294] width 27 height 13
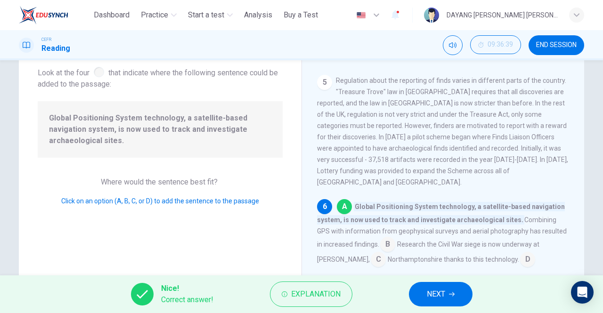
click at [415, 287] on button "NEXT" at bounding box center [441, 294] width 64 height 24
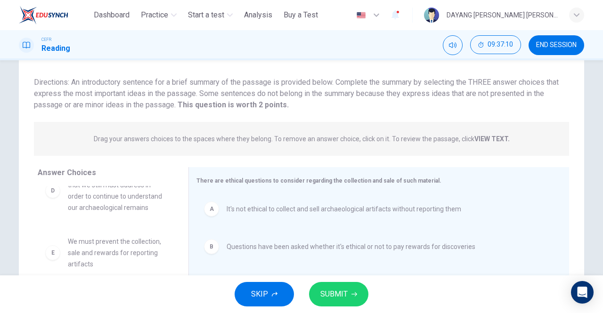
scroll to position [28, 0]
click at [329, 293] on span "SUBMIT" at bounding box center [333, 294] width 27 height 13
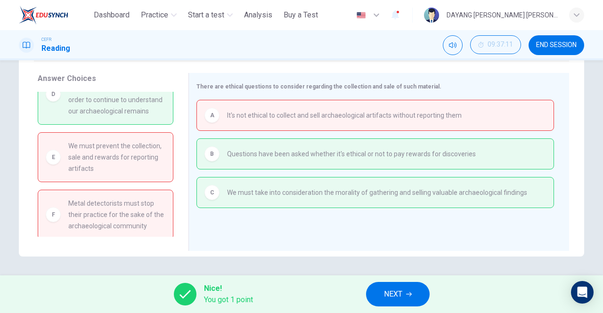
scroll to position [0, 0]
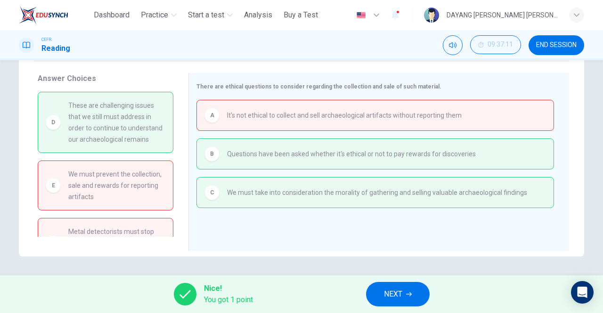
click at [381, 282] on button "NEXT" at bounding box center [398, 294] width 64 height 24
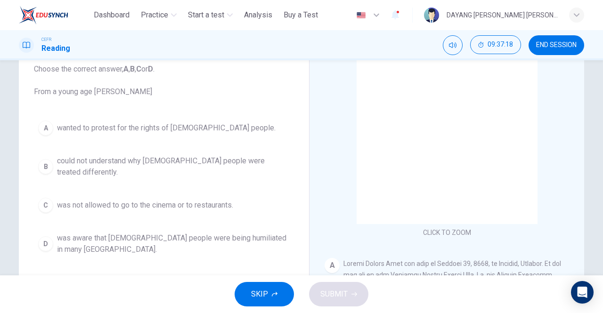
scroll to position [61, 0]
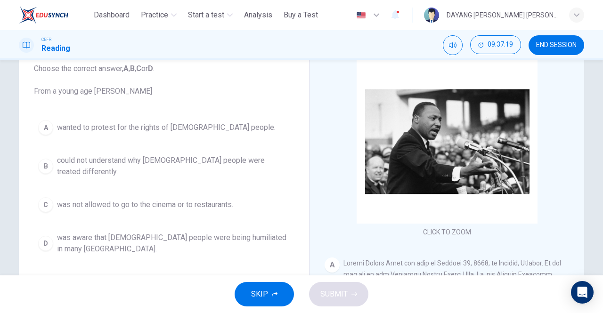
click at [47, 159] on div "B" at bounding box center [45, 166] width 15 height 15
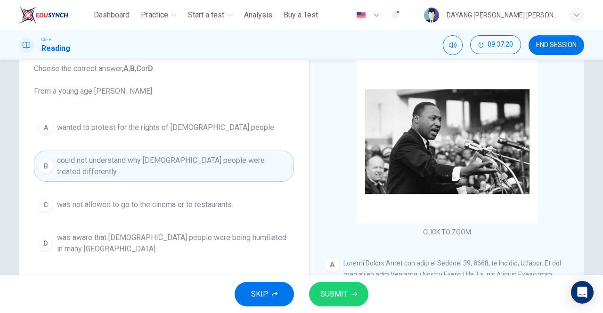
click at [329, 295] on span "SUBMIT" at bounding box center [333, 294] width 27 height 13
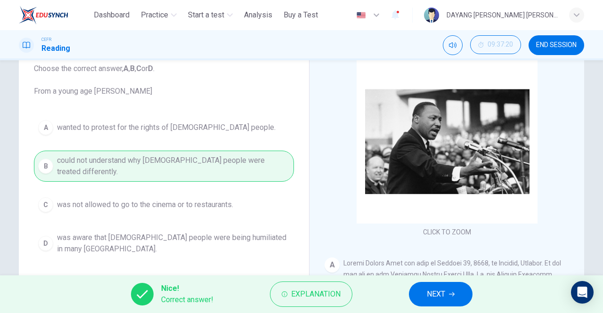
click at [429, 289] on span "NEXT" at bounding box center [436, 294] width 18 height 13
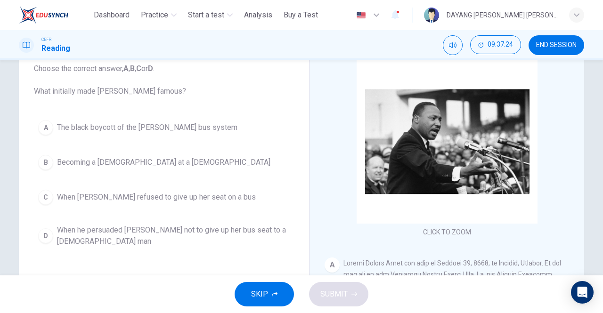
click at [44, 133] on div "A" at bounding box center [45, 127] width 15 height 15
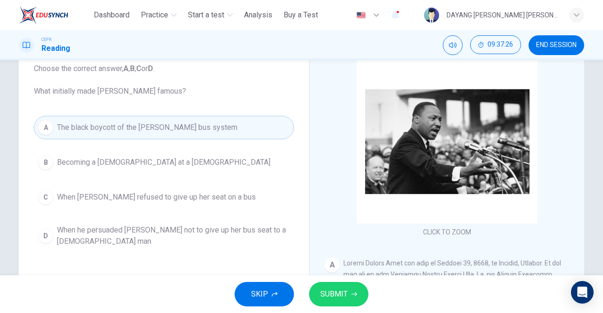
click at [346, 299] on span "SUBMIT" at bounding box center [333, 294] width 27 height 13
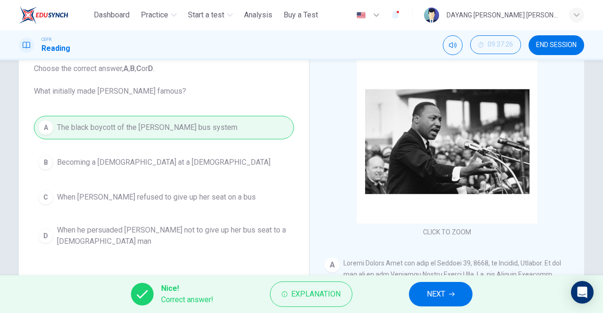
click at [432, 296] on span "NEXT" at bounding box center [436, 294] width 18 height 13
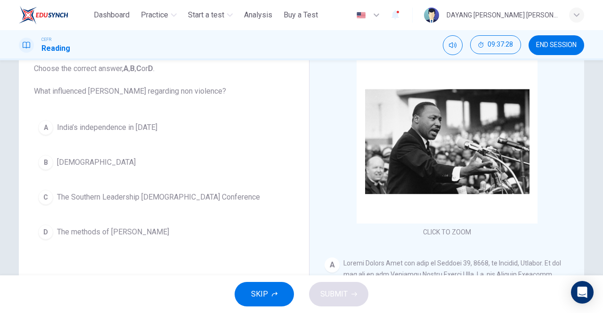
click at [45, 236] on div "D" at bounding box center [45, 232] width 15 height 15
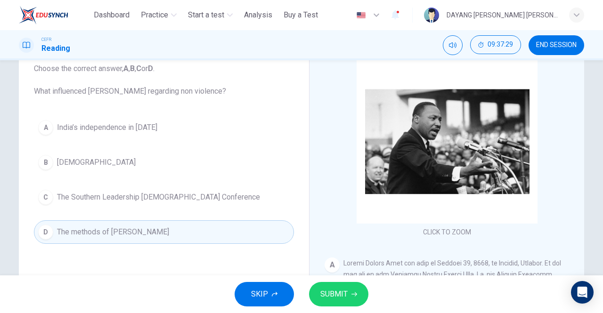
click at [342, 298] on span "SUBMIT" at bounding box center [333, 294] width 27 height 13
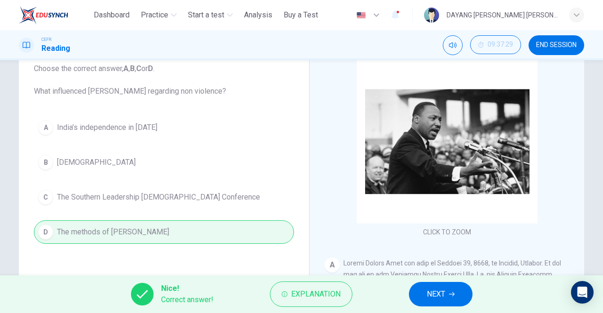
click at [438, 298] on span "NEXT" at bounding box center [436, 294] width 18 height 13
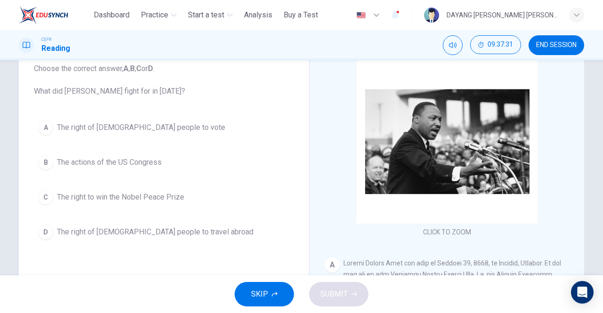
click at [41, 133] on div "A" at bounding box center [45, 127] width 15 height 15
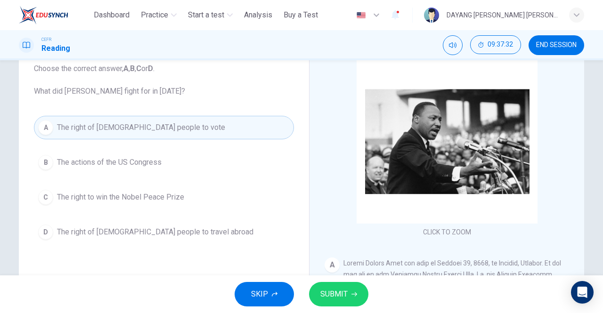
click at [346, 288] on span "SUBMIT" at bounding box center [333, 294] width 27 height 13
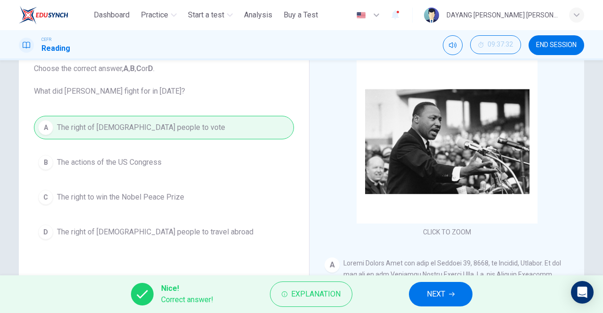
click at [433, 298] on span "NEXT" at bounding box center [436, 294] width 18 height 13
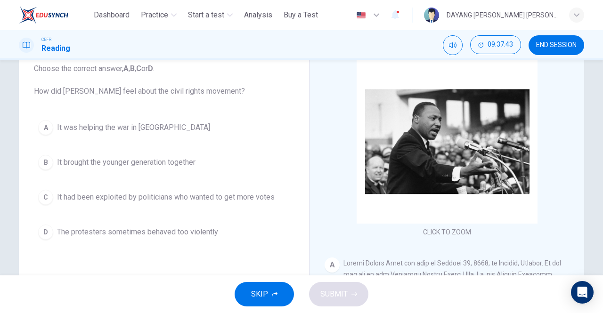
click at [51, 131] on div "A" at bounding box center [45, 127] width 15 height 15
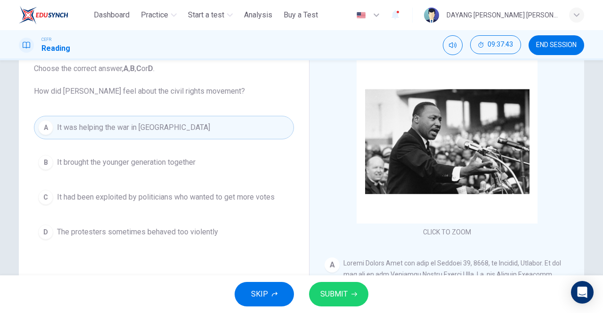
click at [335, 298] on span "SUBMIT" at bounding box center [333, 294] width 27 height 13
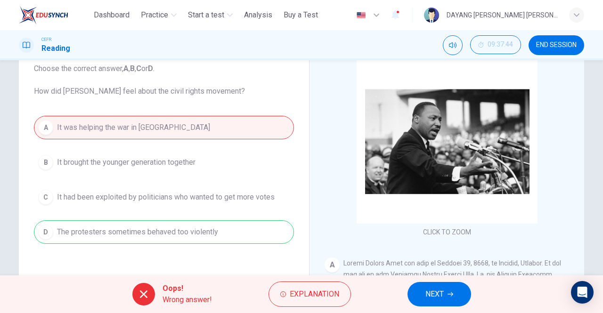
click at [436, 298] on span "NEXT" at bounding box center [434, 294] width 18 height 13
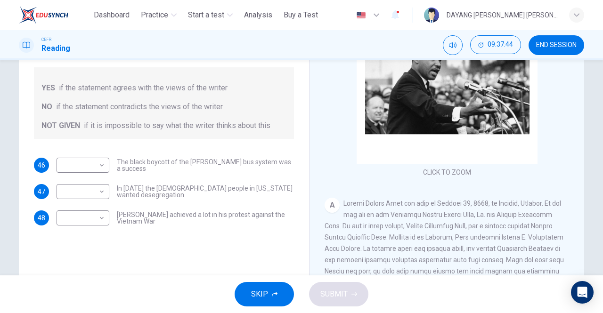
scroll to position [121, 0]
click at [71, 164] on body "This site uses cookies, as explained in our Privacy Policy . If you agree to th…" at bounding box center [301, 156] width 603 height 313
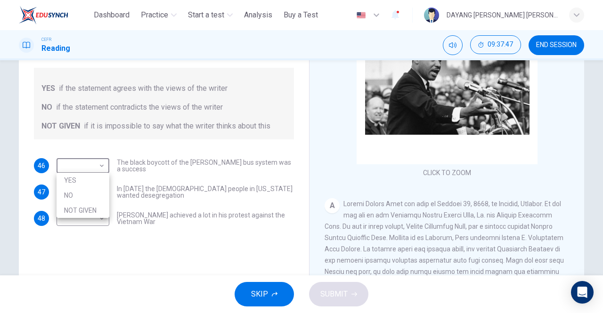
click at [70, 183] on li "YES" at bounding box center [82, 180] width 53 height 15
type input "***"
click at [76, 217] on body "This site uses cookies, as explained in our Privacy Policy . If you agree to th…" at bounding box center [301, 156] width 603 height 313
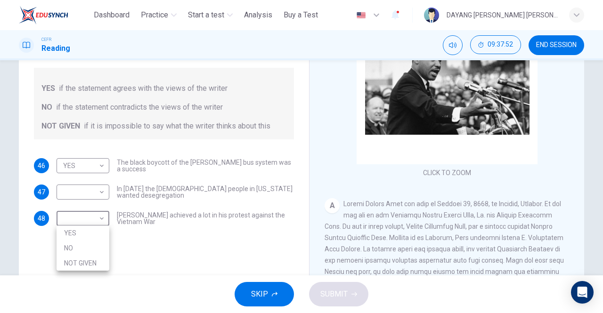
click at [64, 193] on div at bounding box center [301, 156] width 603 height 313
click at [63, 194] on body "This site uses cookies, as explained in our Privacy Policy . If you agree to th…" at bounding box center [301, 156] width 603 height 313
click at [66, 240] on li "NOT GIVEN" at bounding box center [82, 236] width 53 height 15
type input "*********"
click at [62, 218] on body "This site uses cookies, as explained in our Privacy Policy . If you agree to th…" at bounding box center [301, 156] width 603 height 313
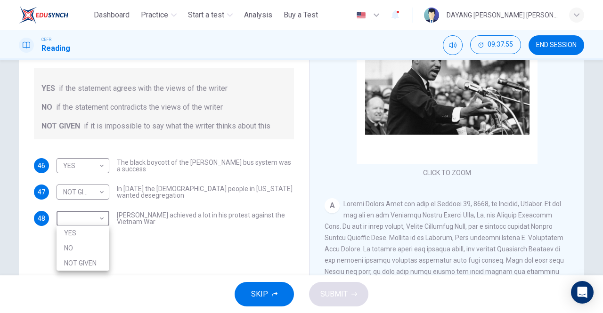
click at [68, 240] on li "YES" at bounding box center [82, 233] width 53 height 15
type input "***"
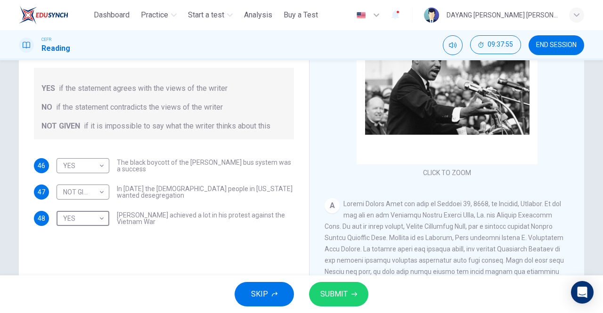
click at [346, 298] on span "SUBMIT" at bounding box center [333, 294] width 27 height 13
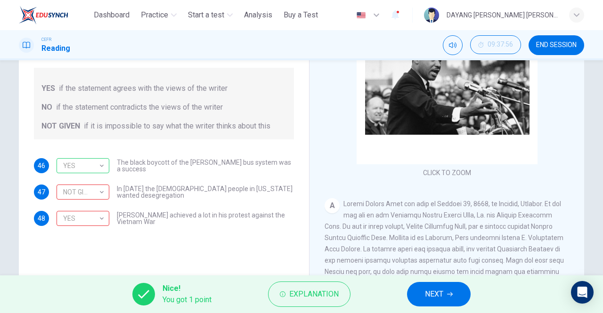
click at [68, 217] on div "YES" at bounding box center [80, 218] width 49 height 27
click at [71, 199] on div "NOT GIVEN" at bounding box center [80, 192] width 49 height 27
click at [430, 294] on span "NEXT" at bounding box center [434, 294] width 18 height 13
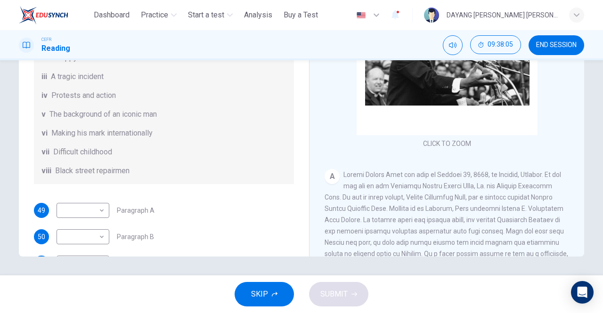
scroll to position [42, 0]
click at [79, 223] on body "This site uses cookies, as explained in our Privacy Policy . If you agree to th…" at bounding box center [301, 156] width 603 height 313
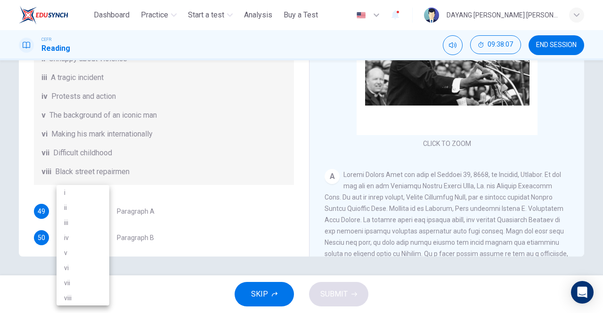
click at [63, 282] on li "vii" at bounding box center [82, 282] width 53 height 15
type input "***"
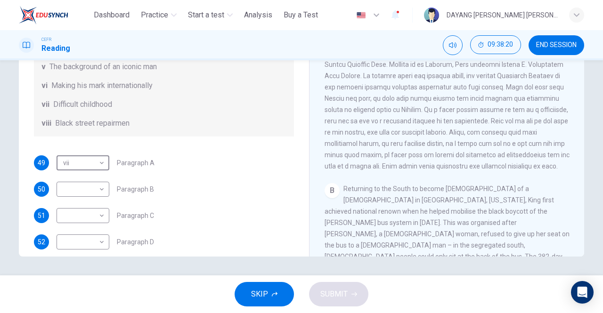
scroll to position [90, 0]
click at [100, 198] on body "This site uses cookies, as explained in our Privacy Policy . If you agree to th…" at bounding box center [301, 156] width 603 height 313
click at [84, 249] on li "v" at bounding box center [82, 252] width 53 height 15
type input "*"
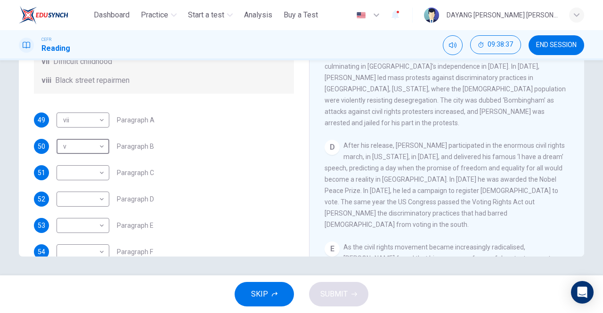
scroll to position [134, 0]
click at [97, 209] on body "This site uses cookies, as explained in our Privacy Policy . If you agree to th…" at bounding box center [301, 156] width 603 height 313
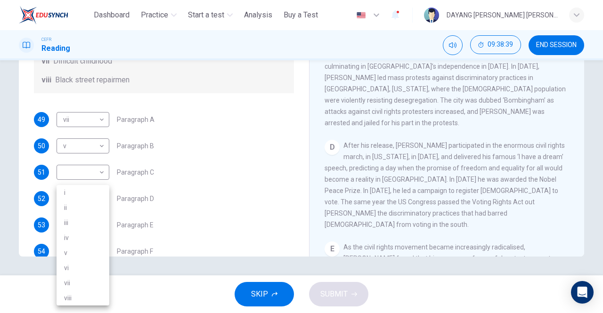
click at [92, 196] on li "i" at bounding box center [82, 192] width 53 height 15
type input "*"
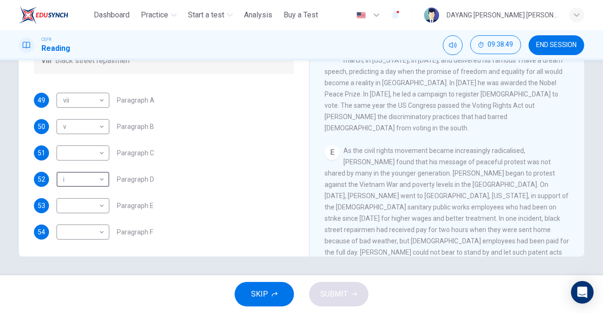
scroll to position [166, 0]
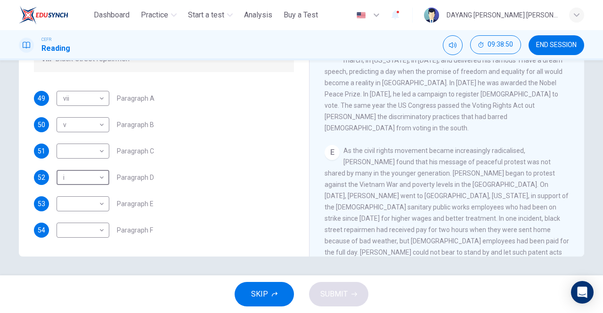
click at [104, 199] on body "This site uses cookies, as explained in our Privacy Policy . If you agree to th…" at bounding box center [301, 156] width 603 height 313
click at [202, 162] on div at bounding box center [301, 156] width 603 height 313
click at [100, 209] on body "This site uses cookies, as explained in our Privacy Policy . If you agree to th…" at bounding box center [301, 156] width 603 height 313
click at [89, 294] on li "viii" at bounding box center [82, 297] width 53 height 15
type input "****"
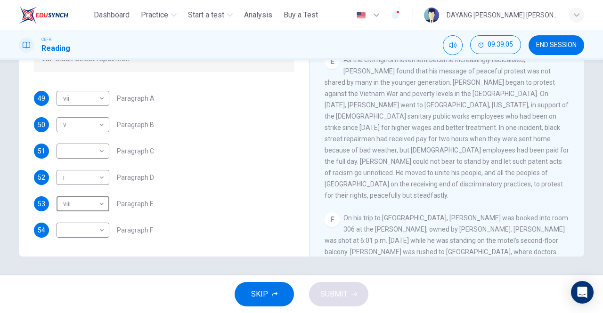
click at [104, 223] on body "This site uses cookies, as explained in our Privacy Policy . If you agree to th…" at bounding box center [301, 156] width 603 height 313
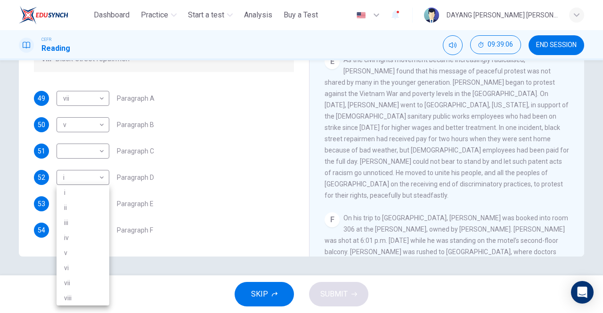
click at [89, 224] on li "iii" at bounding box center [82, 222] width 53 height 15
type input "***"
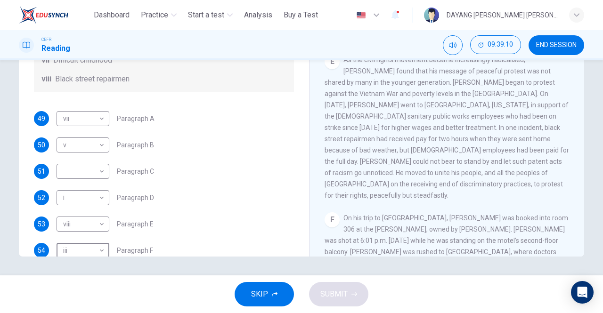
scroll to position [134, 0]
click at [102, 182] on body "This site uses cookies, as explained in our Privacy Policy . If you agree to th…" at bounding box center [301, 156] width 603 height 313
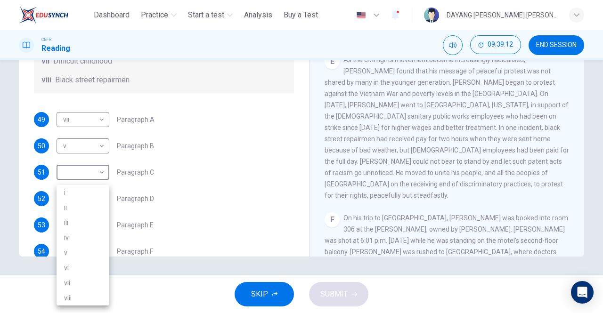
click at [89, 235] on li "iv" at bounding box center [82, 237] width 53 height 15
type input "**"
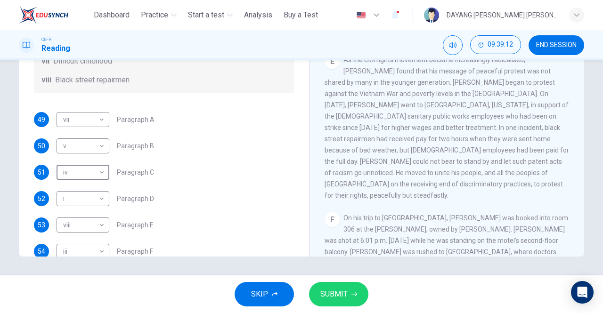
click at [351, 292] on icon "button" at bounding box center [354, 294] width 6 height 6
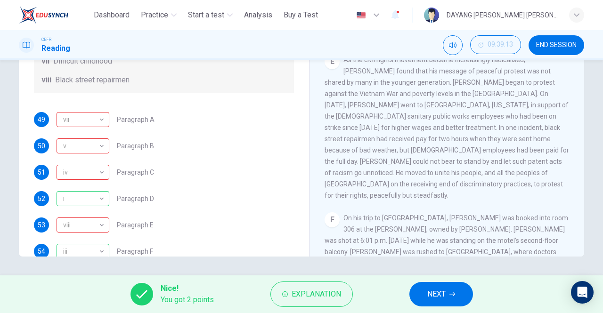
scroll to position [166, 0]
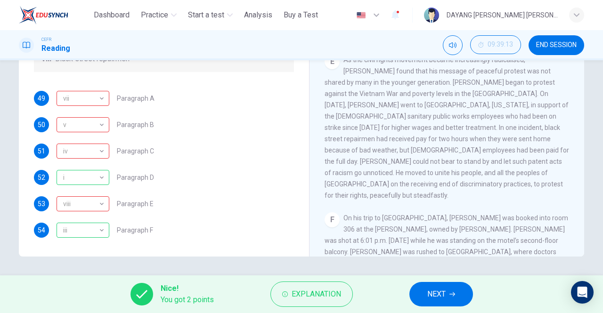
click at [103, 105] on div "vii" at bounding box center [80, 98] width 49 height 27
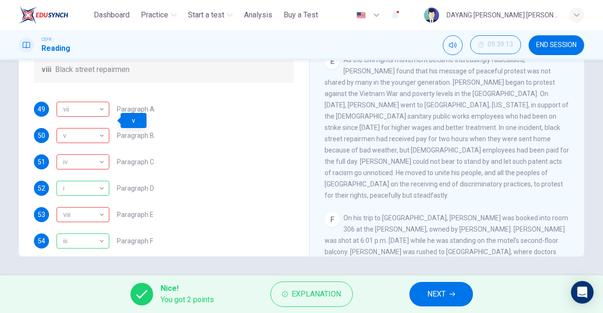
scroll to position [144, 0]
click at [98, 150] on div "v" at bounding box center [80, 136] width 49 height 27
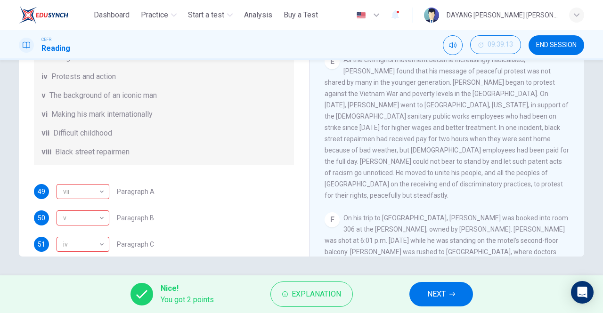
scroll to position [81, 0]
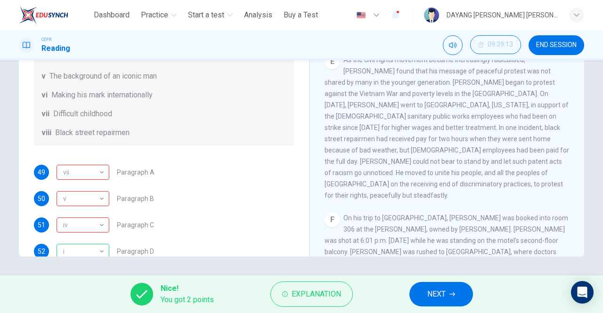
click at [94, 212] on div "v" at bounding box center [80, 198] width 49 height 27
click at [86, 234] on div "iv" at bounding box center [80, 225] width 49 height 27
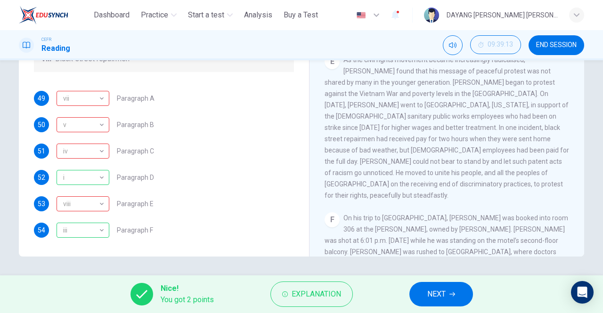
scroll to position [166, 0]
click at [75, 197] on div "viii" at bounding box center [80, 204] width 49 height 27
click at [438, 299] on span "NEXT" at bounding box center [436, 294] width 18 height 13
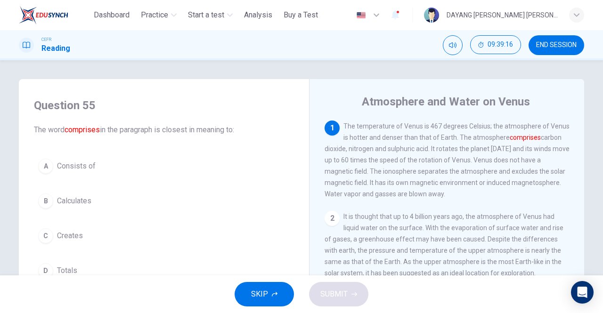
click at [82, 164] on span "Consists of" at bounding box center [76, 166] width 39 height 11
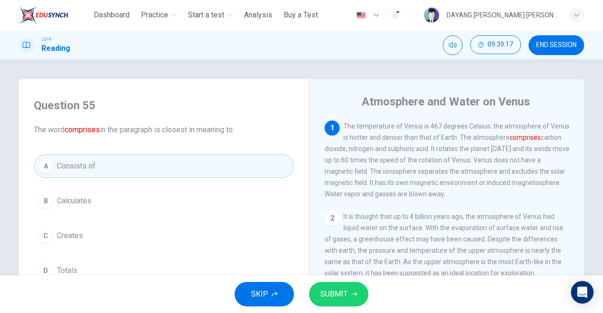
click at [341, 290] on span "SUBMIT" at bounding box center [333, 294] width 27 height 13
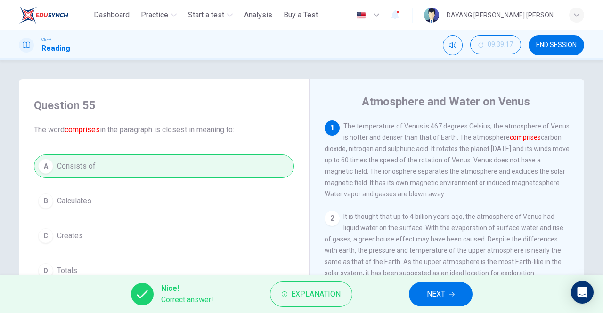
click at [454, 293] on icon "button" at bounding box center [452, 294] width 6 height 6
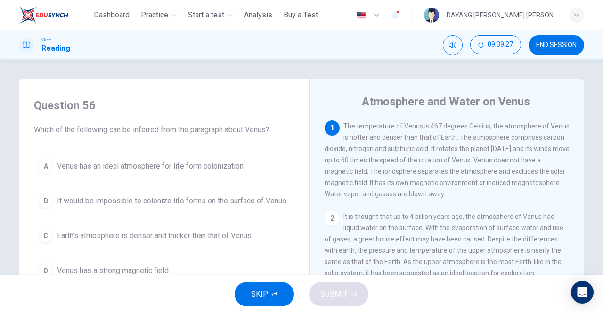
click at [248, 196] on span "It would be impossible to colonize life forms on the surface of Venus" at bounding box center [171, 200] width 229 height 11
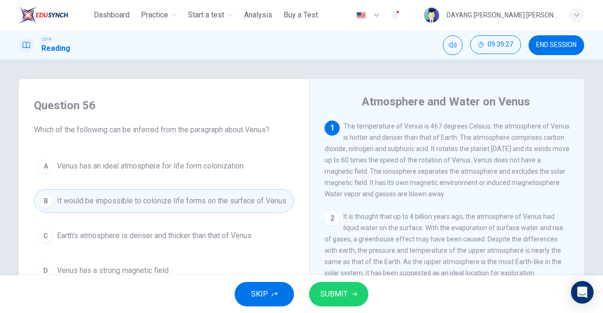
click at [346, 300] on span "SUBMIT" at bounding box center [333, 294] width 27 height 13
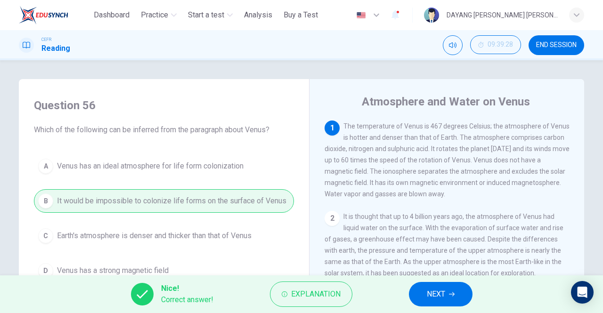
click at [440, 300] on span "NEXT" at bounding box center [436, 294] width 18 height 13
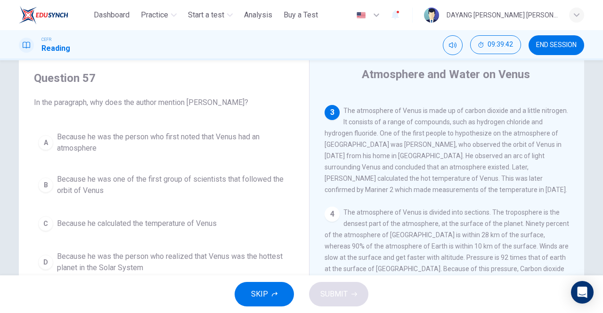
scroll to position [29, 0]
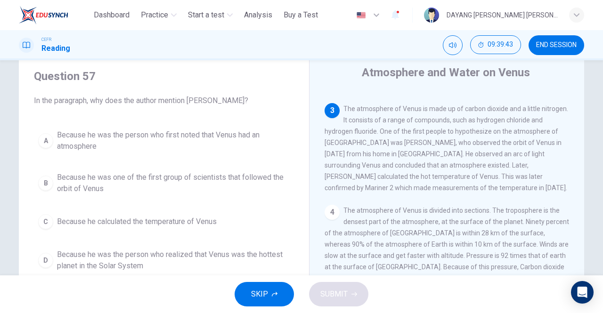
click at [237, 137] on span "Because he was the person who first noted that Venus had an atmosphere" at bounding box center [173, 140] width 233 height 23
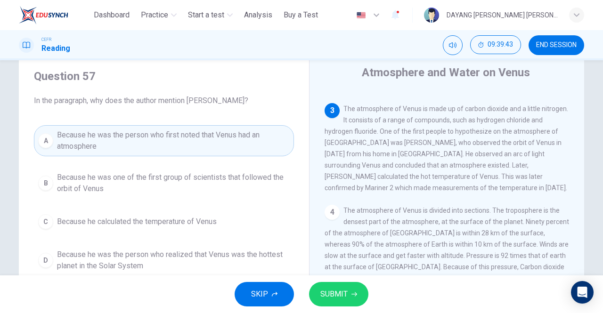
click at [330, 299] on span "SUBMIT" at bounding box center [333, 294] width 27 height 13
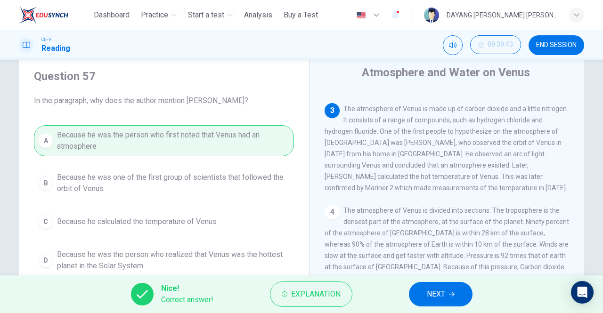
click at [427, 293] on span "NEXT" at bounding box center [436, 294] width 18 height 13
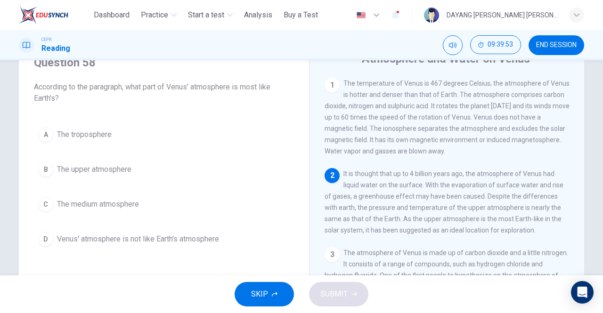
scroll to position [43, 0]
click at [128, 173] on span "The upper atmosphere" at bounding box center [94, 168] width 74 height 11
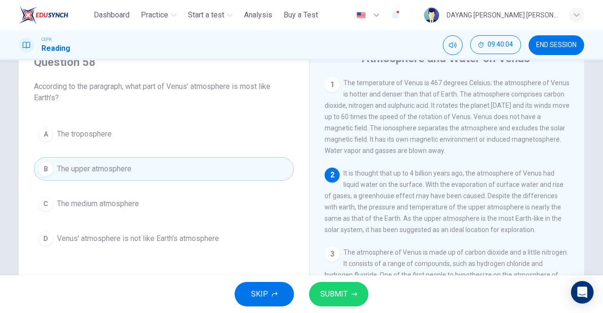
click at [337, 297] on span "SUBMIT" at bounding box center [333, 294] width 27 height 13
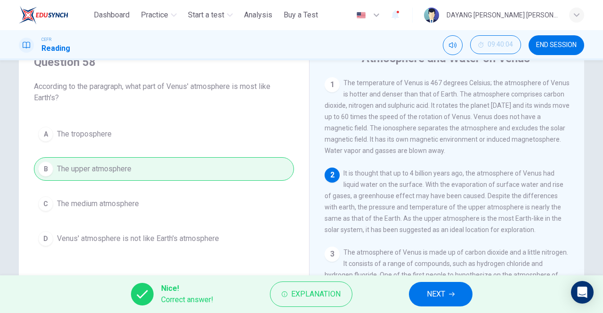
click at [436, 291] on span "NEXT" at bounding box center [436, 294] width 18 height 13
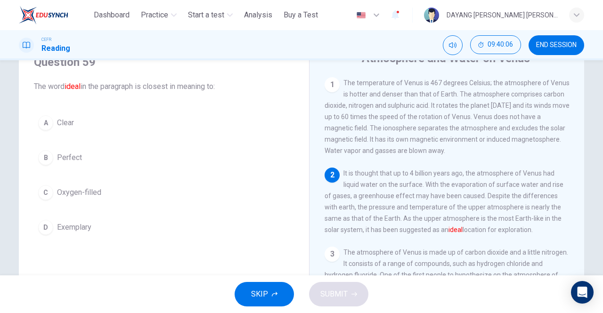
click at [75, 168] on button "B Perfect" at bounding box center [164, 158] width 260 height 24
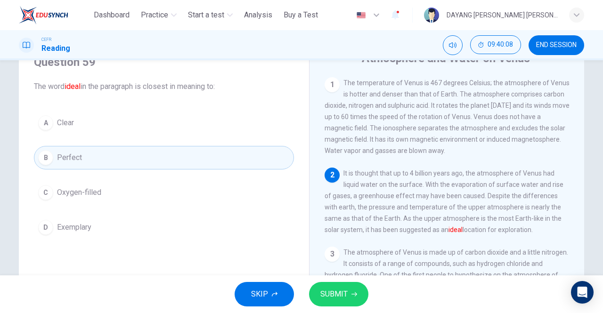
click at [355, 293] on icon "button" at bounding box center [354, 294] width 6 height 6
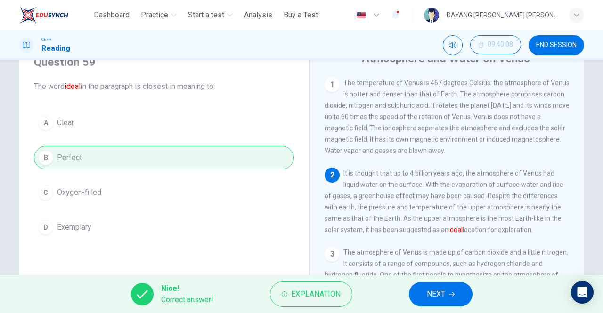
click at [434, 295] on span "NEXT" at bounding box center [436, 294] width 18 height 13
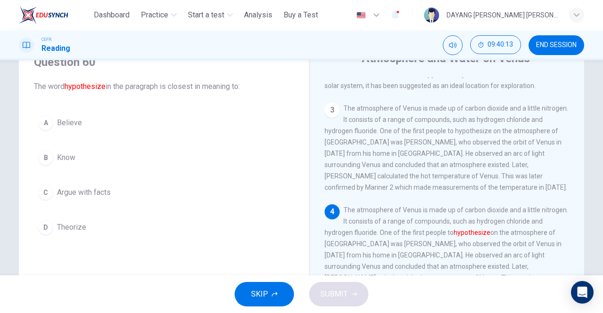
scroll to position [145, 0]
click at [79, 222] on span "Theorize" at bounding box center [71, 227] width 29 height 11
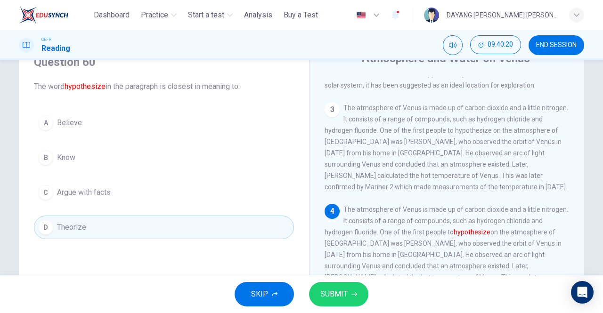
click at [343, 296] on span "SUBMIT" at bounding box center [333, 294] width 27 height 13
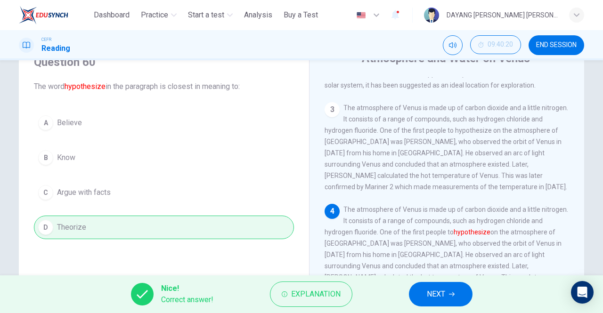
click at [435, 297] on span "NEXT" at bounding box center [436, 294] width 18 height 13
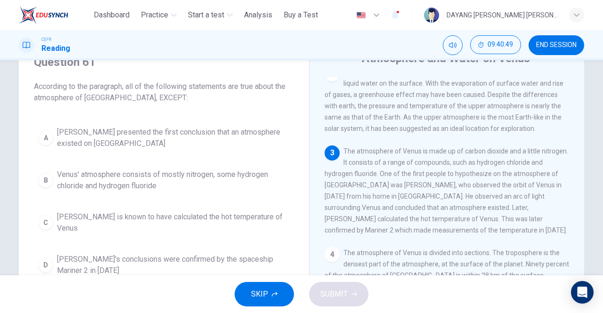
scroll to position [103, 0]
click at [227, 179] on span "Venus' atmosphere consists of mostly nitrogen, some hydrogen chloride and hydro…" at bounding box center [173, 180] width 233 height 23
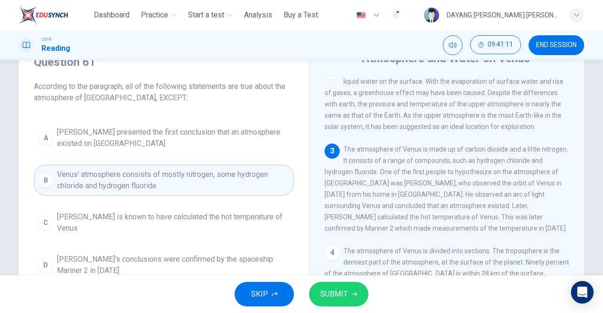
click at [353, 294] on icon "button" at bounding box center [354, 294] width 6 height 4
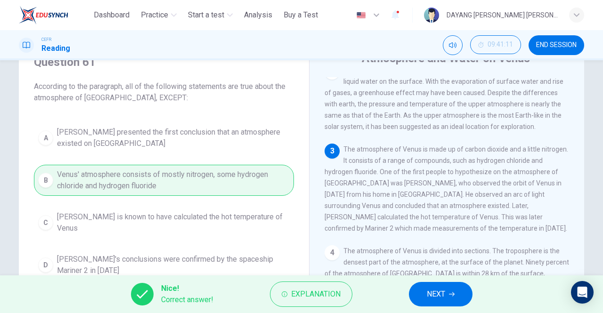
click at [430, 295] on span "NEXT" at bounding box center [436, 294] width 18 height 13
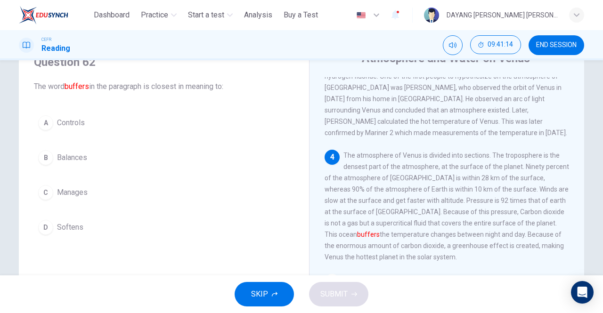
scroll to position [198, 0]
click at [85, 156] on span "Balances" at bounding box center [72, 157] width 30 height 11
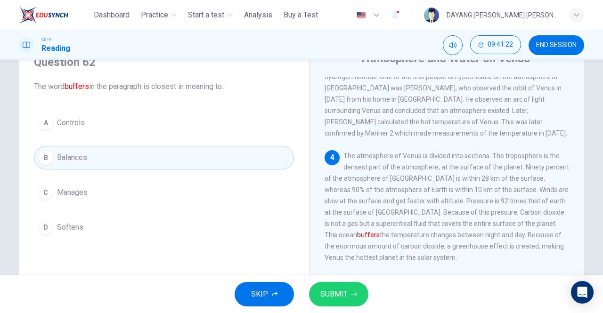
click at [353, 295] on icon "button" at bounding box center [354, 294] width 6 height 6
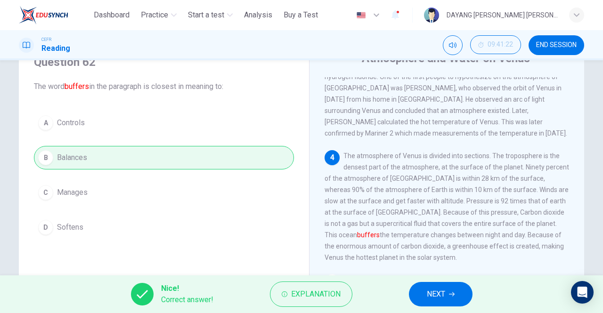
click at [435, 299] on span "NEXT" at bounding box center [436, 294] width 18 height 13
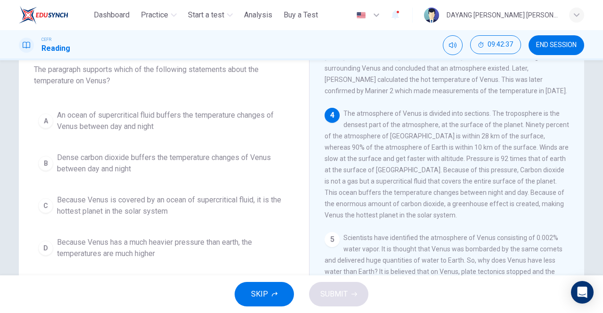
scroll to position [60, 0]
click at [64, 206] on span "Because Venus is covered by an ocean of supercritical fluid, it is the hottest …" at bounding box center [173, 206] width 233 height 23
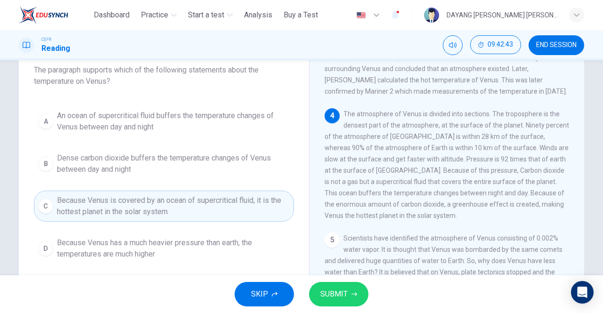
click at [339, 298] on span "SUBMIT" at bounding box center [333, 294] width 27 height 13
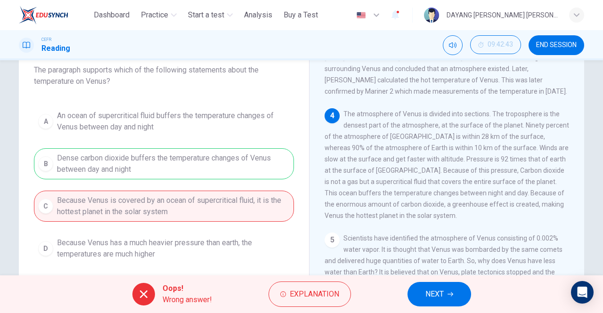
click at [428, 298] on span "NEXT" at bounding box center [434, 294] width 18 height 13
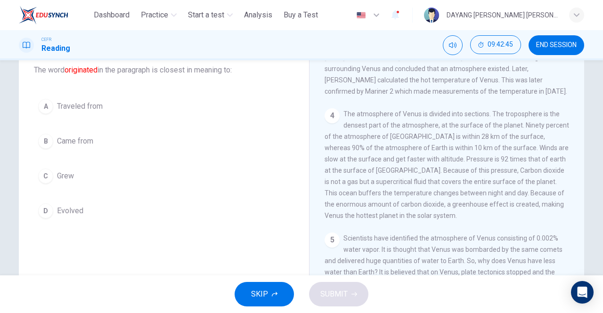
click at [42, 141] on div "B" at bounding box center [45, 141] width 15 height 15
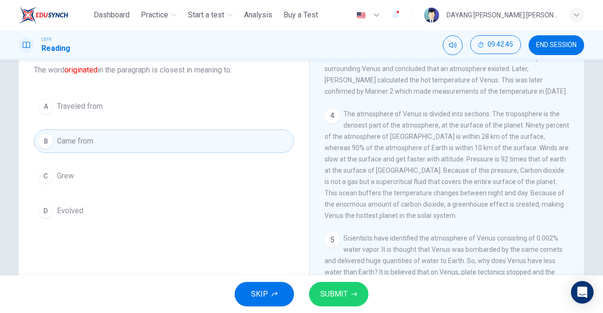
click at [345, 296] on span "SUBMIT" at bounding box center [333, 294] width 27 height 13
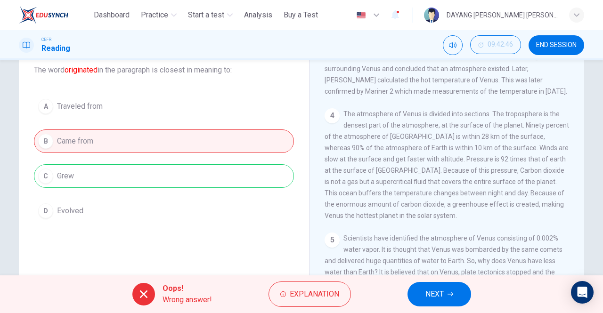
click at [442, 305] on button "NEXT" at bounding box center [439, 294] width 64 height 24
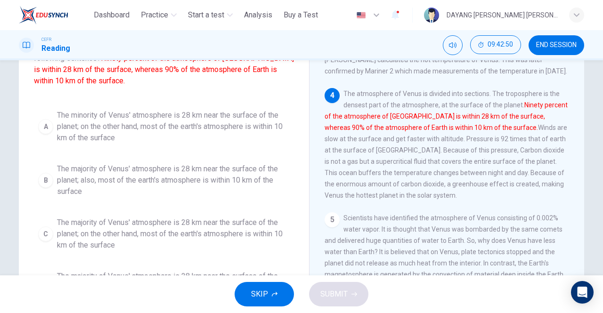
scroll to position [96, 0]
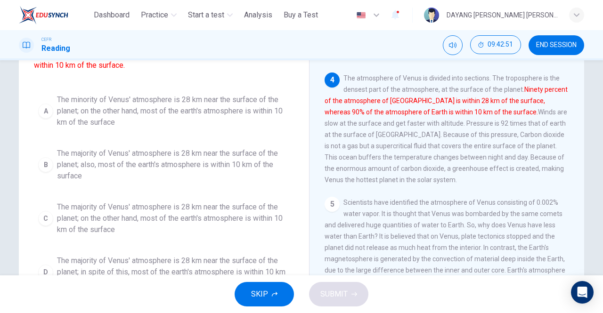
click at [42, 217] on div "C" at bounding box center [45, 218] width 15 height 15
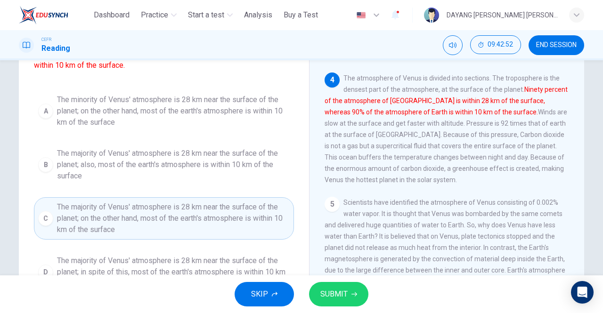
click at [354, 301] on button "SUBMIT" at bounding box center [338, 294] width 59 height 24
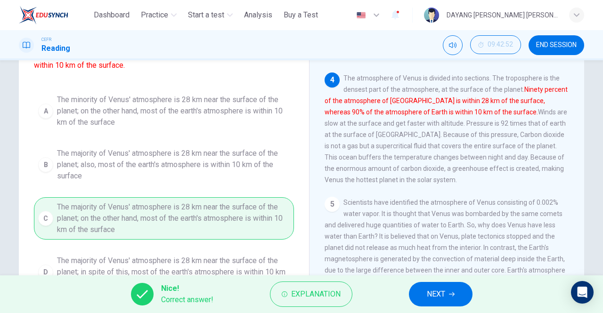
click at [436, 304] on button "NEXT" at bounding box center [441, 294] width 64 height 24
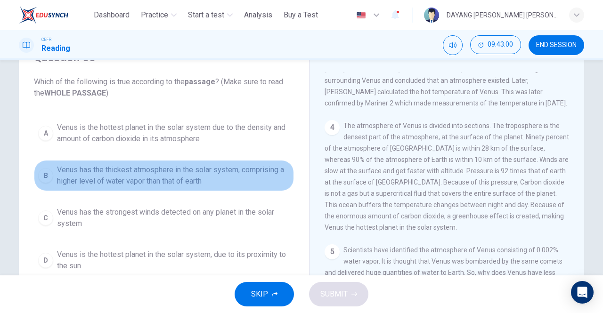
scroll to position [52, 0]
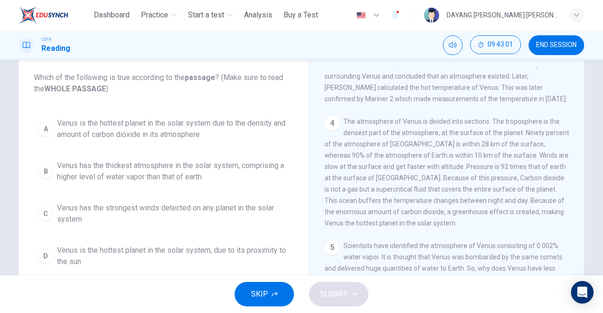
click at [63, 118] on span "Venus is the hottest planet in the solar system due to the density and amount o…" at bounding box center [173, 129] width 233 height 23
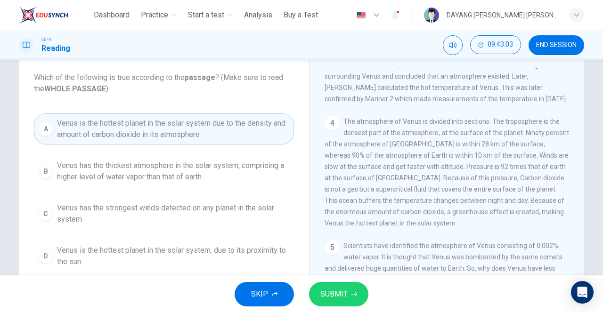
click at [329, 299] on span "SUBMIT" at bounding box center [333, 294] width 27 height 13
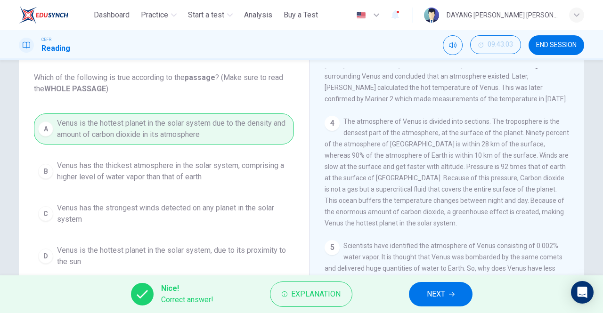
click at [430, 299] on span "NEXT" at bounding box center [436, 294] width 18 height 13
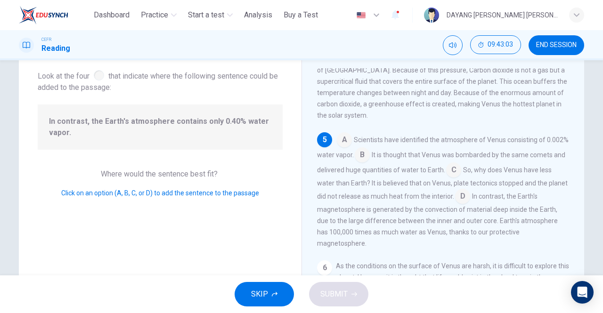
scroll to position [332, 0]
click at [451, 174] on input at bounding box center [453, 170] width 15 height 15
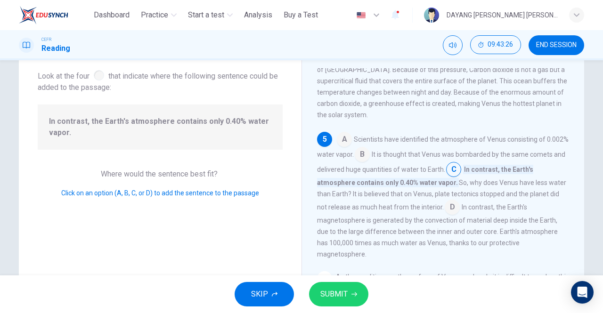
click at [366, 155] on span "B" at bounding box center [361, 154] width 15 height 15
click at [369, 156] on input at bounding box center [361, 155] width 15 height 15
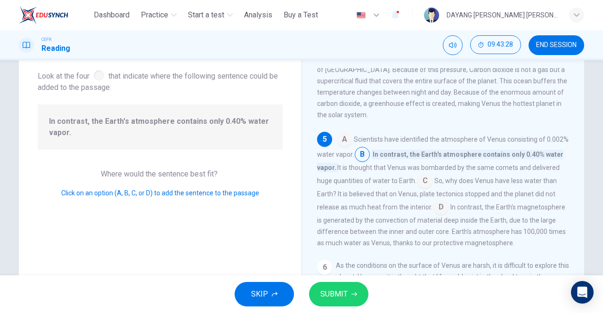
click at [342, 299] on span "SUBMIT" at bounding box center [333, 294] width 27 height 13
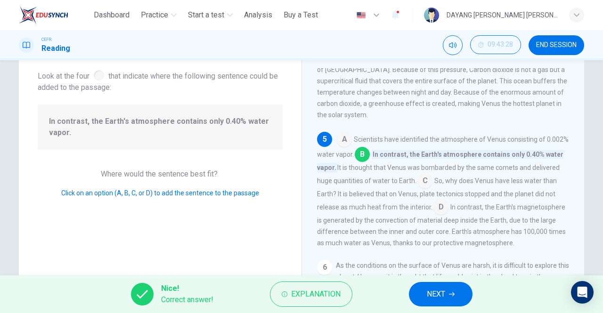
click at [440, 289] on span "NEXT" at bounding box center [436, 294] width 18 height 13
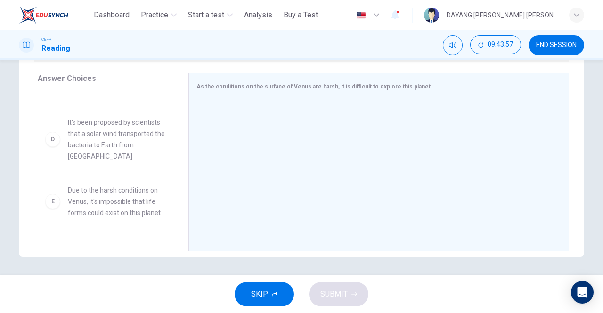
scroll to position [186, 0]
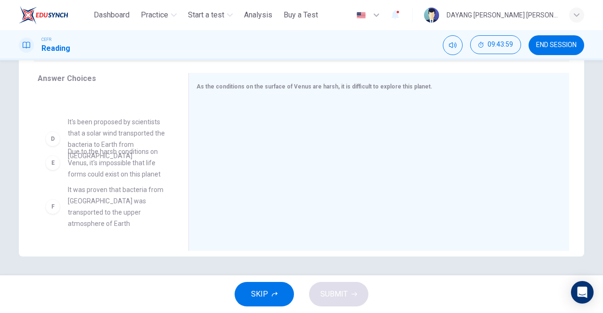
click at [54, 199] on div "F" at bounding box center [52, 206] width 15 height 15
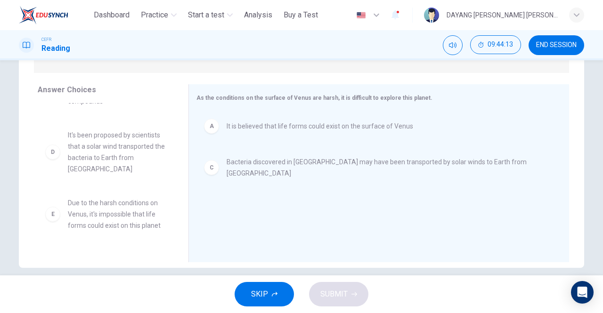
scroll to position [60, 0]
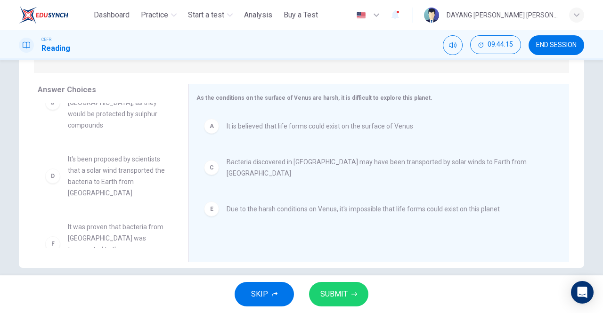
click at [335, 296] on span "SUBMIT" at bounding box center [333, 294] width 27 height 13
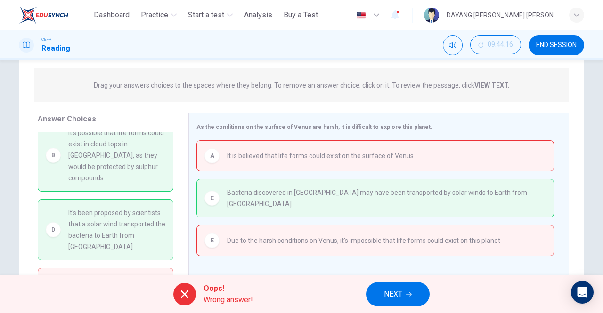
scroll to position [0, 0]
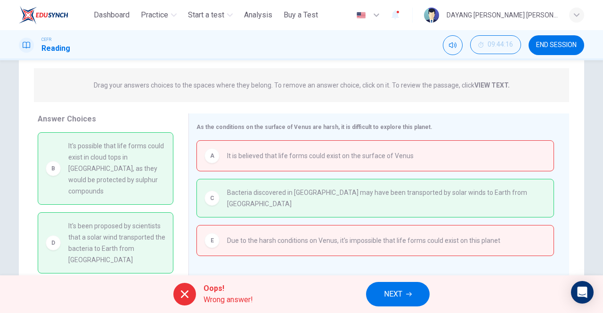
click at [379, 289] on button "NEXT" at bounding box center [398, 294] width 64 height 24
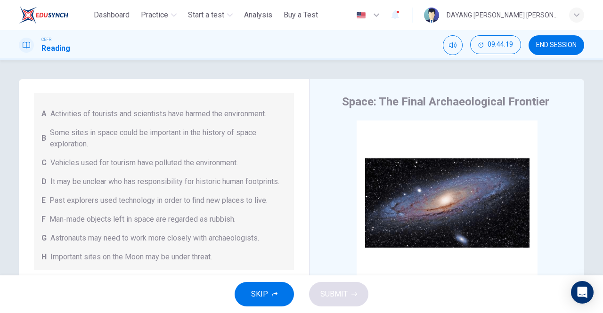
scroll to position [83, 0]
click at [571, 46] on span "END SESSION" at bounding box center [556, 45] width 40 height 8
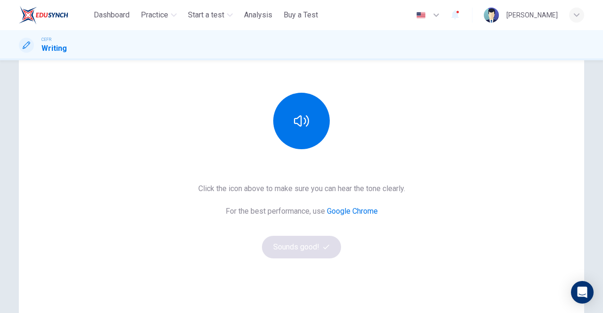
scroll to position [97, 0]
